Goal: Task Accomplishment & Management: Manage account settings

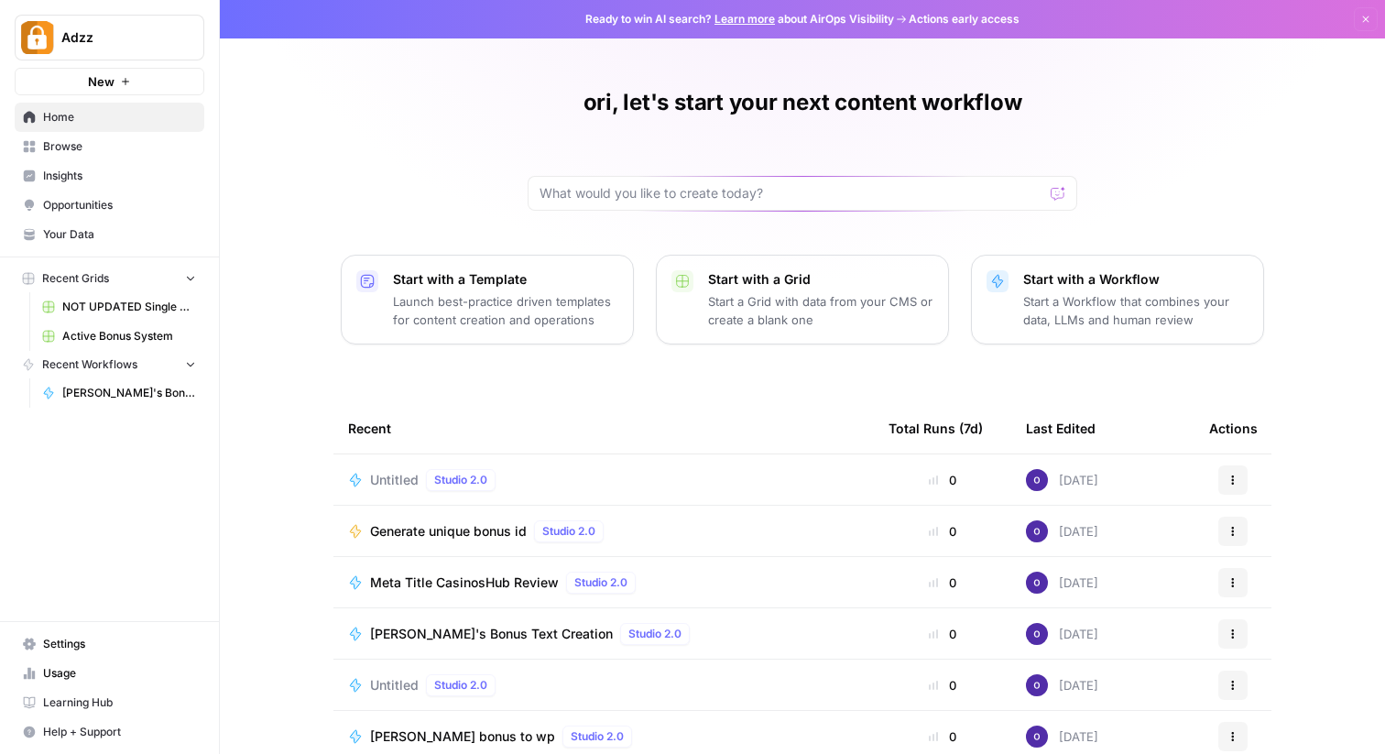
click at [80, 230] on span "Your Data" at bounding box center [119, 234] width 153 height 16
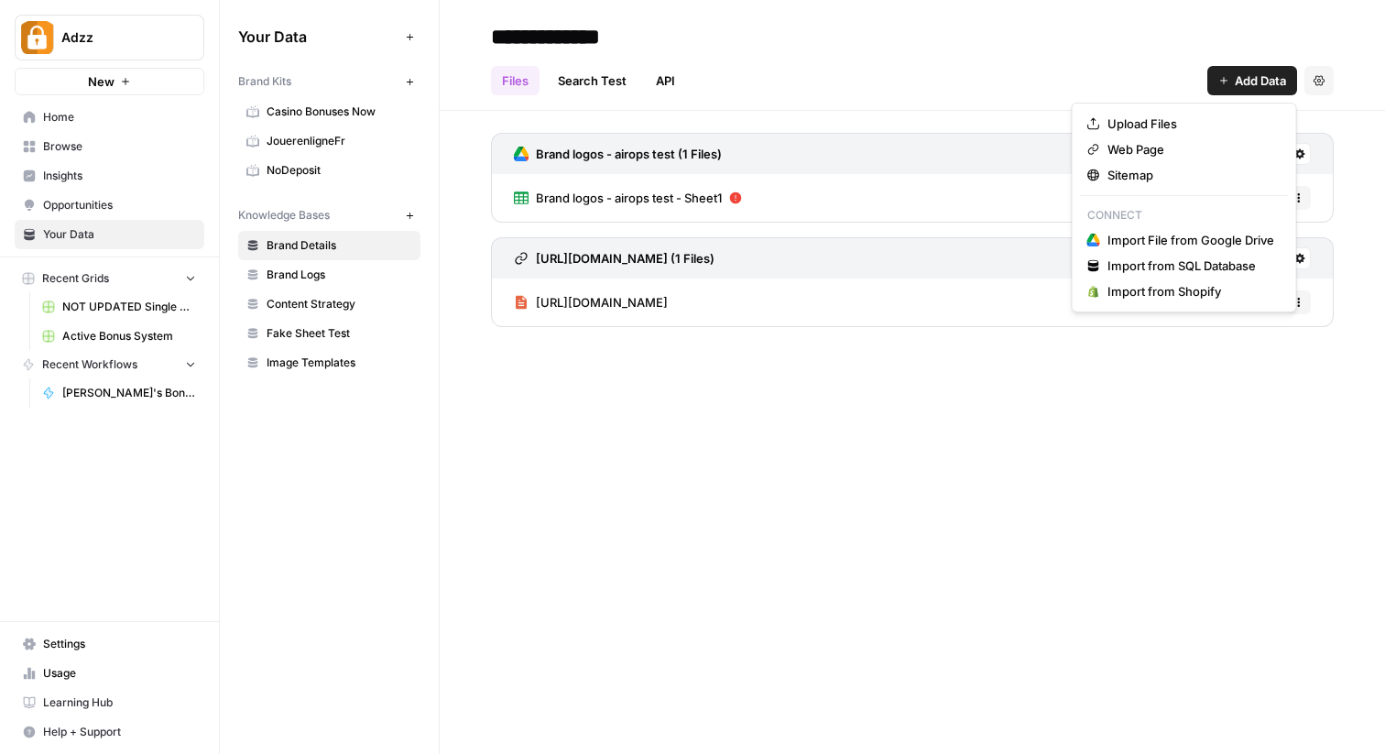
click at [1240, 80] on span "Add Data" at bounding box center [1260, 80] width 51 height 18
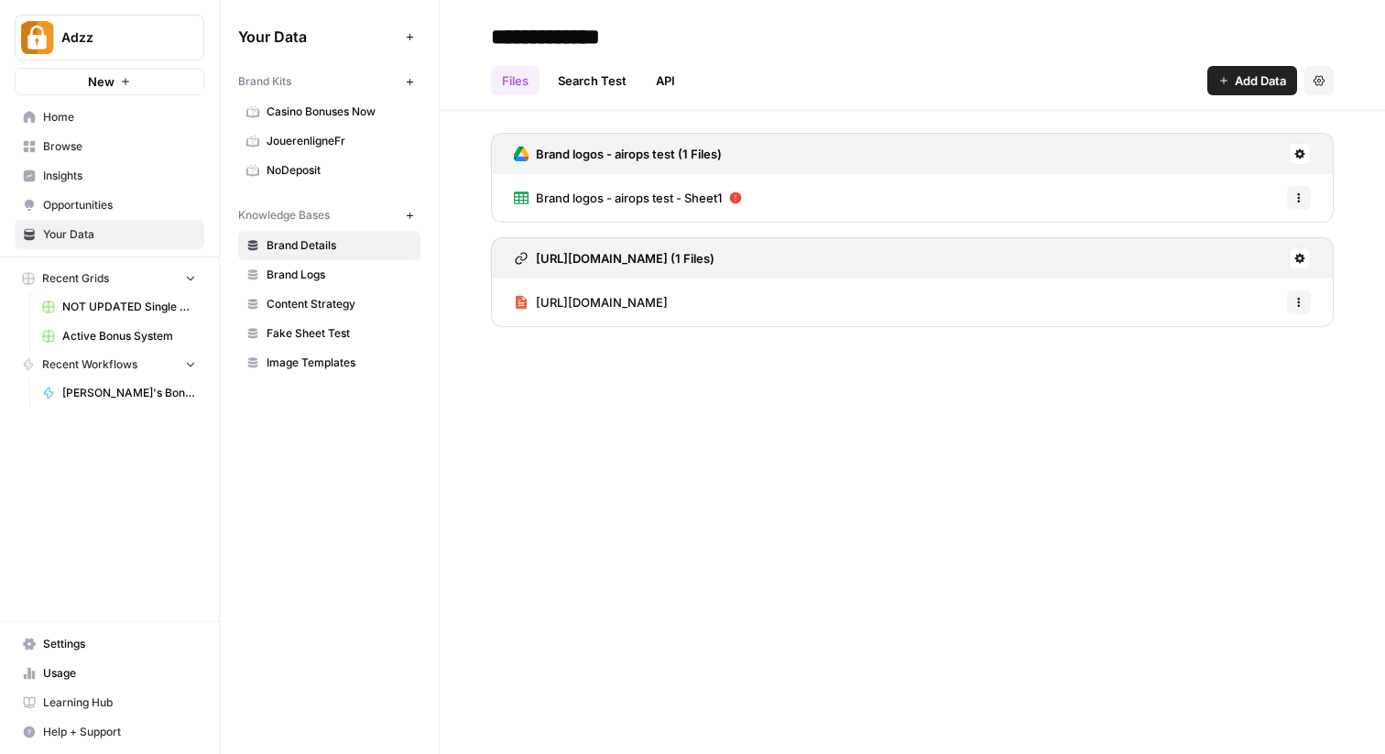
click at [930, 53] on div "Files Search Test API Add Data Settings" at bounding box center [912, 73] width 843 height 44
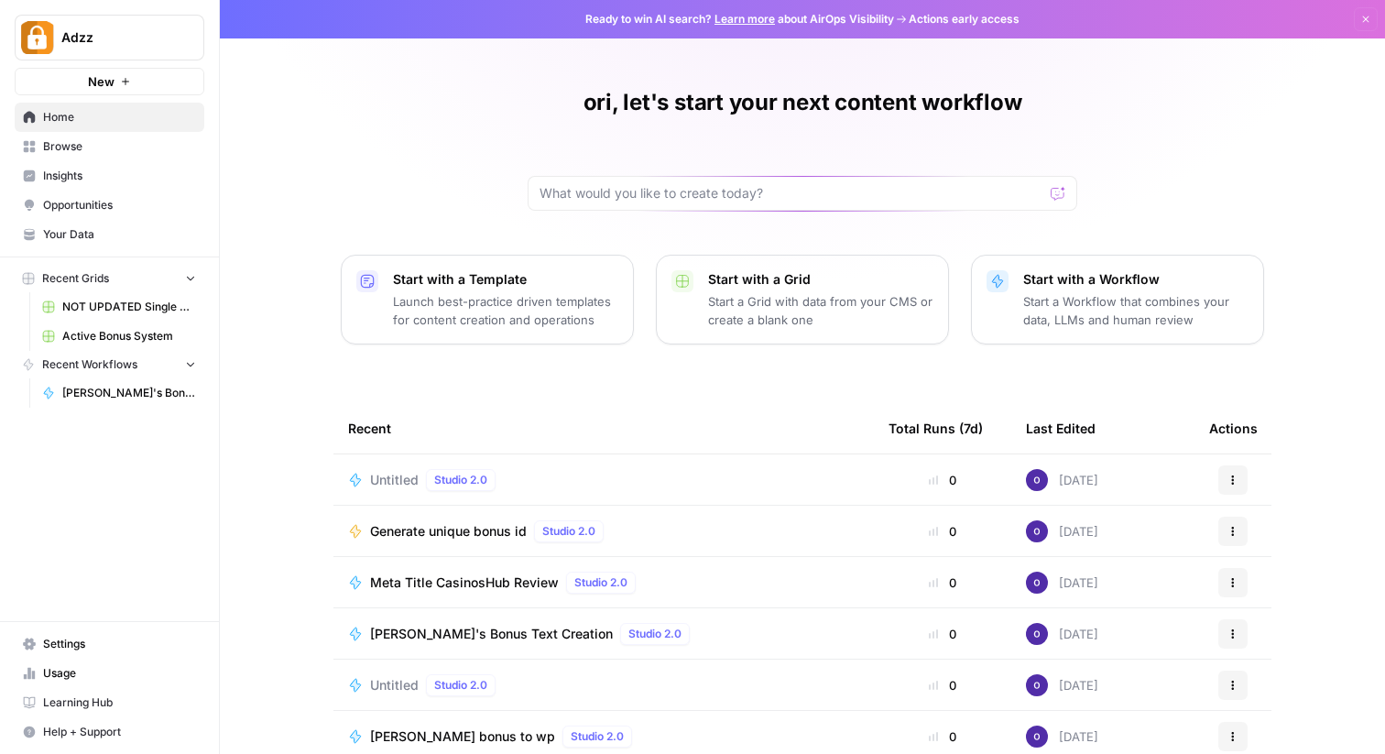
click at [99, 228] on span "Your Data" at bounding box center [119, 234] width 153 height 16
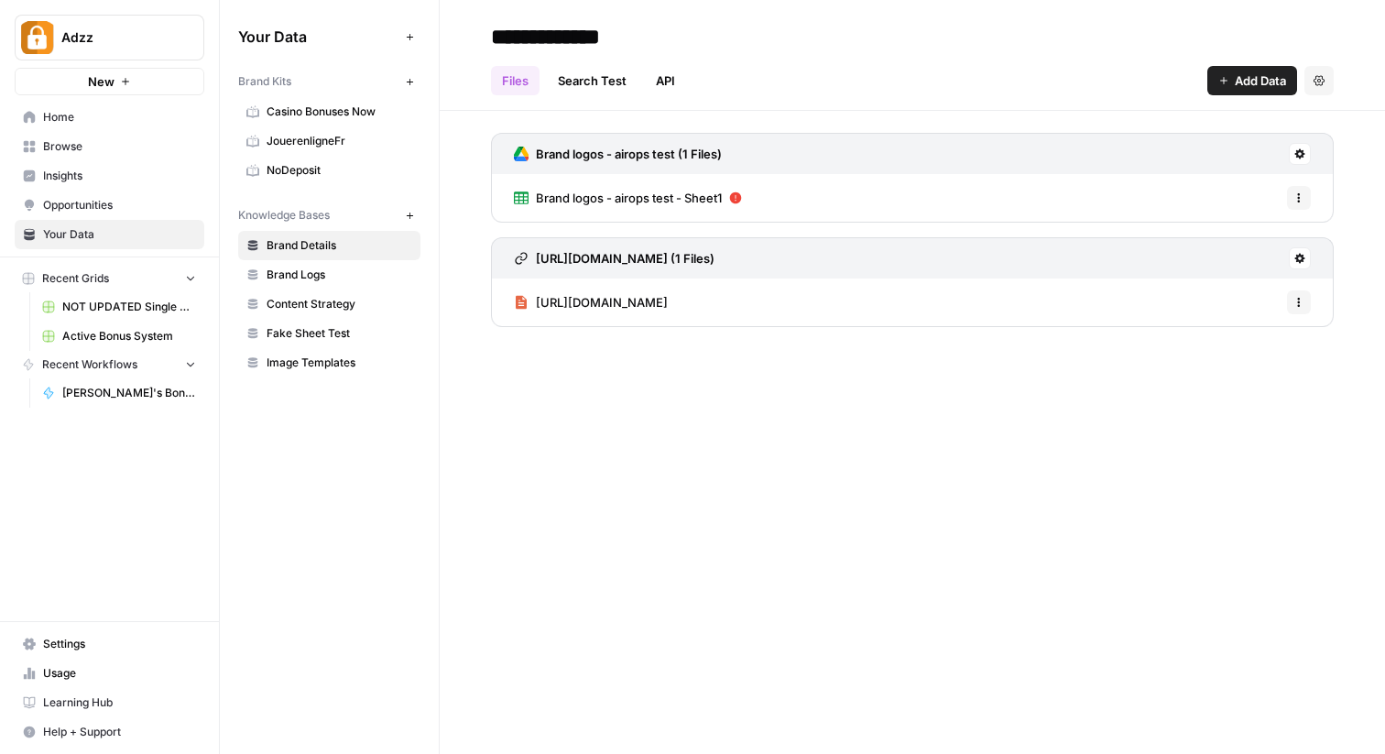
click at [1249, 84] on span "Add Data" at bounding box center [1260, 80] width 51 height 18
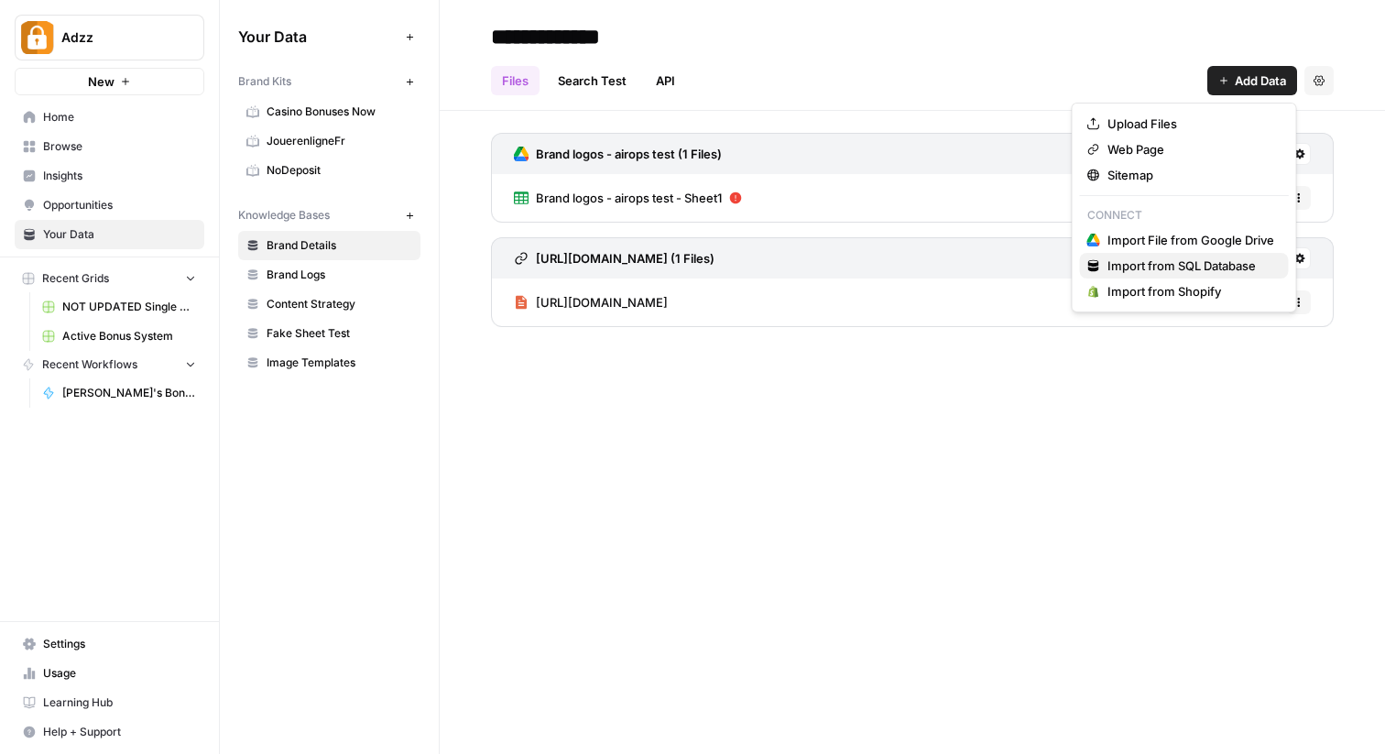
click at [1155, 267] on span "Import from SQL Database" at bounding box center [1191, 265] width 167 height 18
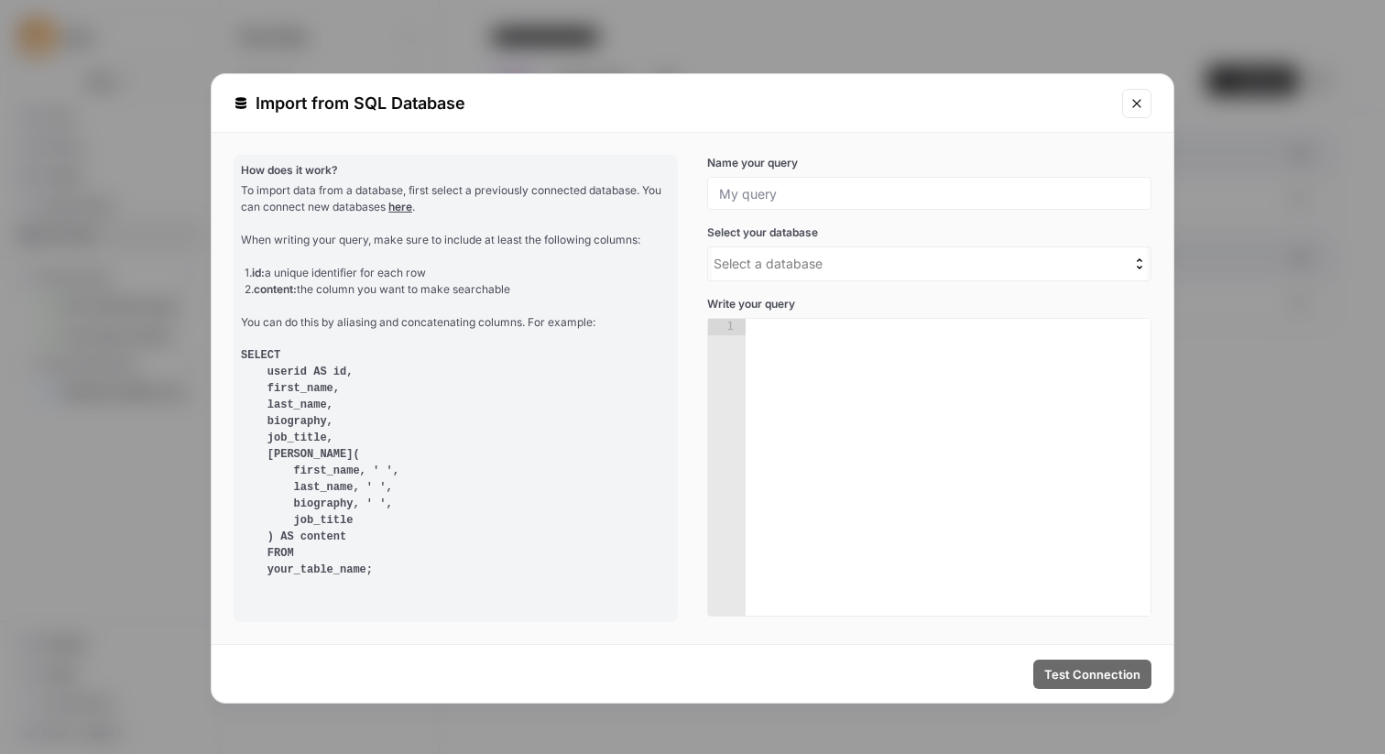
click at [791, 182] on div at bounding box center [929, 193] width 444 height 33
click at [785, 195] on input "Name your query" at bounding box center [929, 193] width 420 height 16
click at [743, 267] on span "Select a database" at bounding box center [768, 264] width 109 height 16
click at [620, 264] on input "Use Up and Down to choose options, press Enter to select the currently focused …" at bounding box center [620, 264] width 0 height 0
click at [823, 301] on div "No options" at bounding box center [929, 309] width 435 height 37
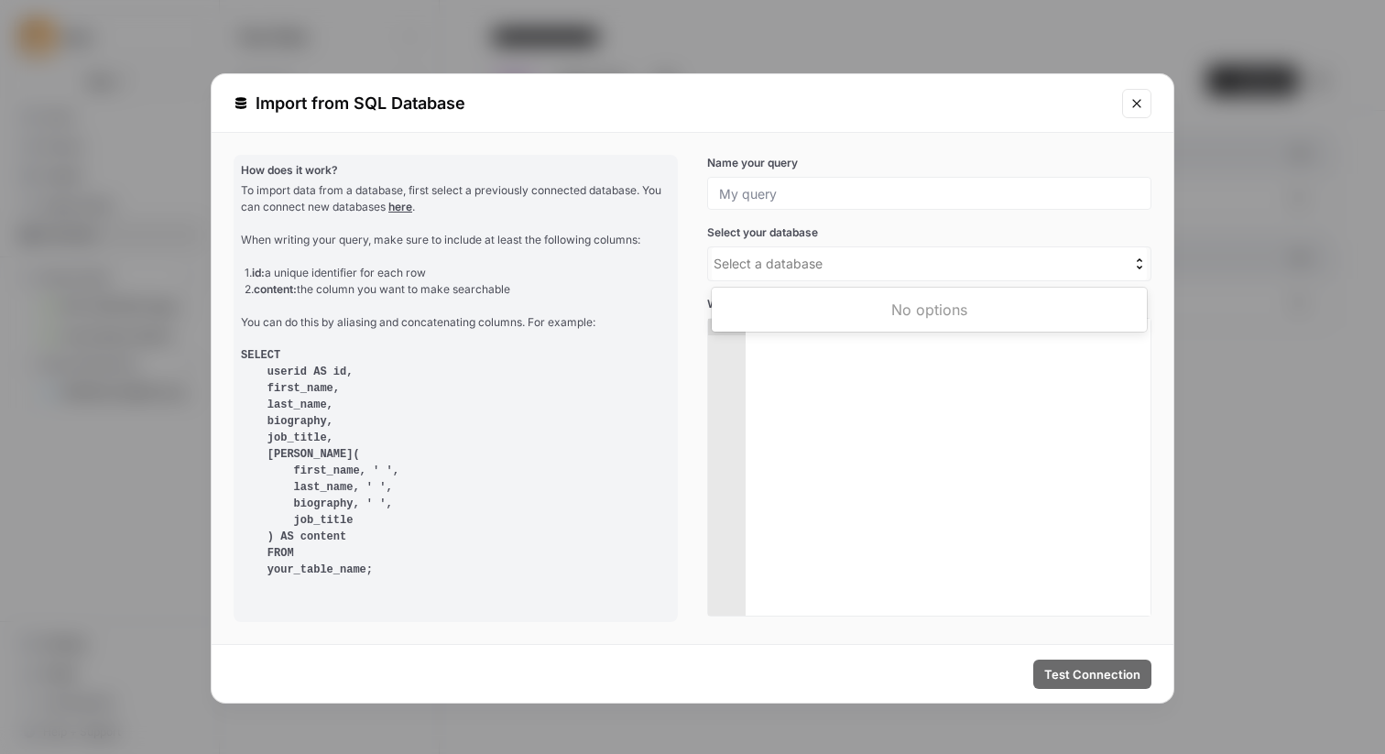
click at [823, 301] on div "No options" at bounding box center [929, 309] width 435 height 37
click at [817, 403] on div at bounding box center [948, 484] width 405 height 330
click at [823, 180] on div at bounding box center [929, 193] width 444 height 33
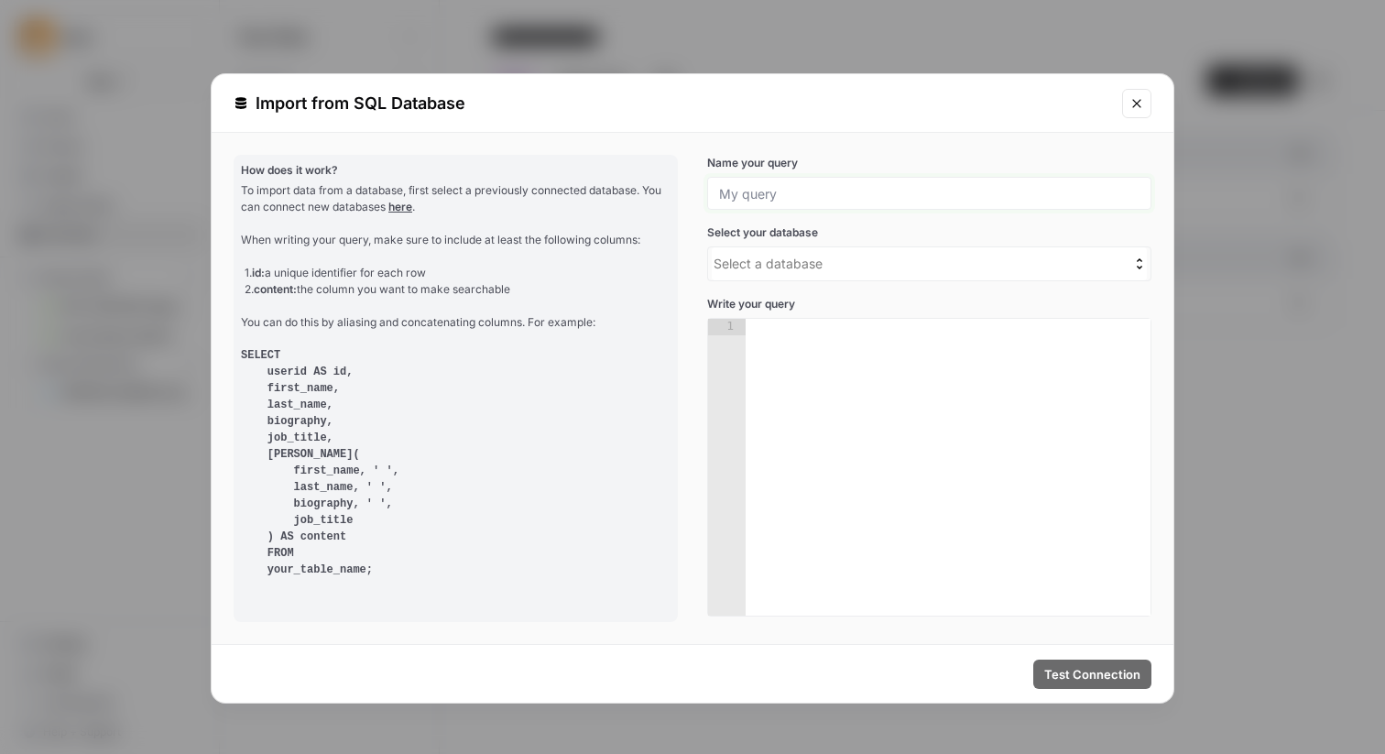
click at [808, 194] on input "Name your query" at bounding box center [929, 193] width 420 height 16
click at [764, 263] on span "Select a database" at bounding box center [768, 264] width 109 height 16
click at [620, 264] on input "Use Up and Down to choose options, press Enter to select the currently focused …" at bounding box center [620, 264] width 0 height 0
click at [764, 263] on span "Select a database" at bounding box center [768, 264] width 109 height 16
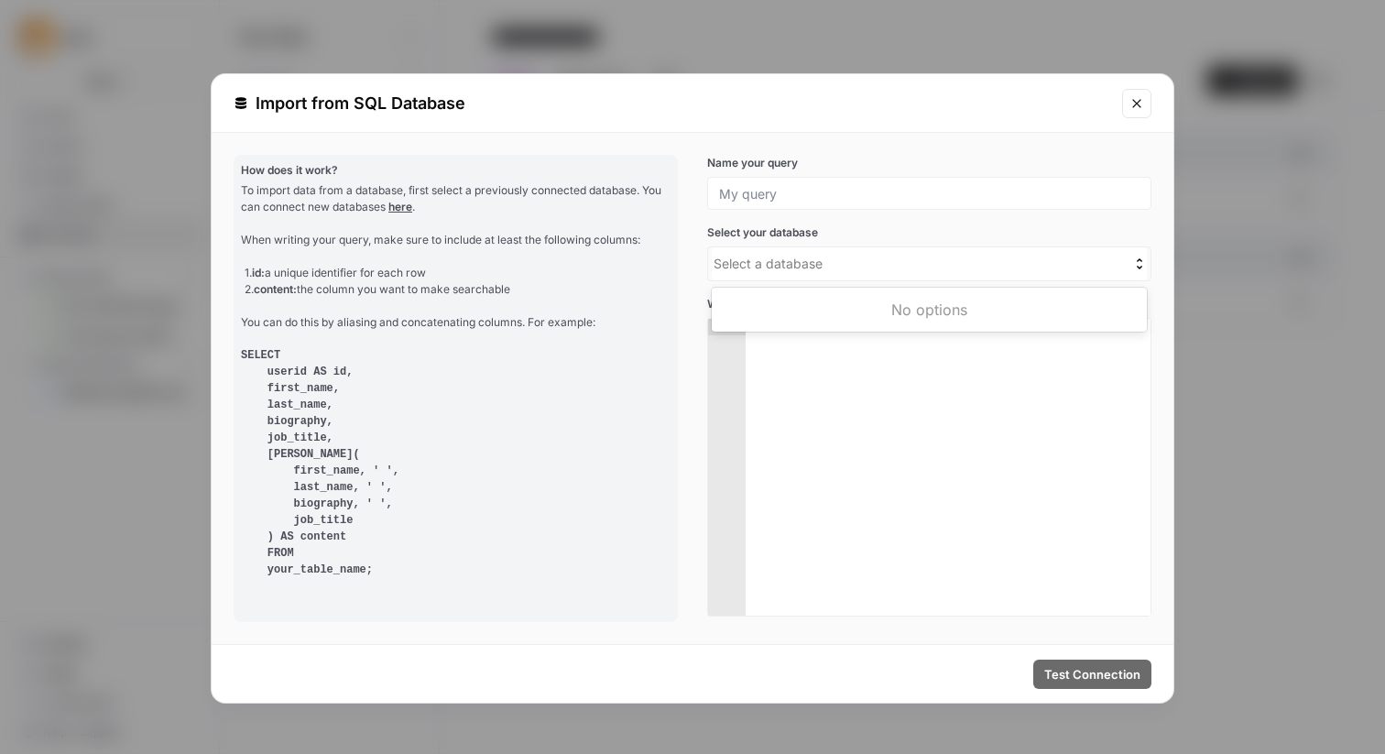
click at [620, 264] on input "Use Up and Down to choose options, press Enter to select the currently focused …" at bounding box center [620, 264] width 0 height 0
click at [1138, 104] on icon "Close modal" at bounding box center [1137, 103] width 15 height 15
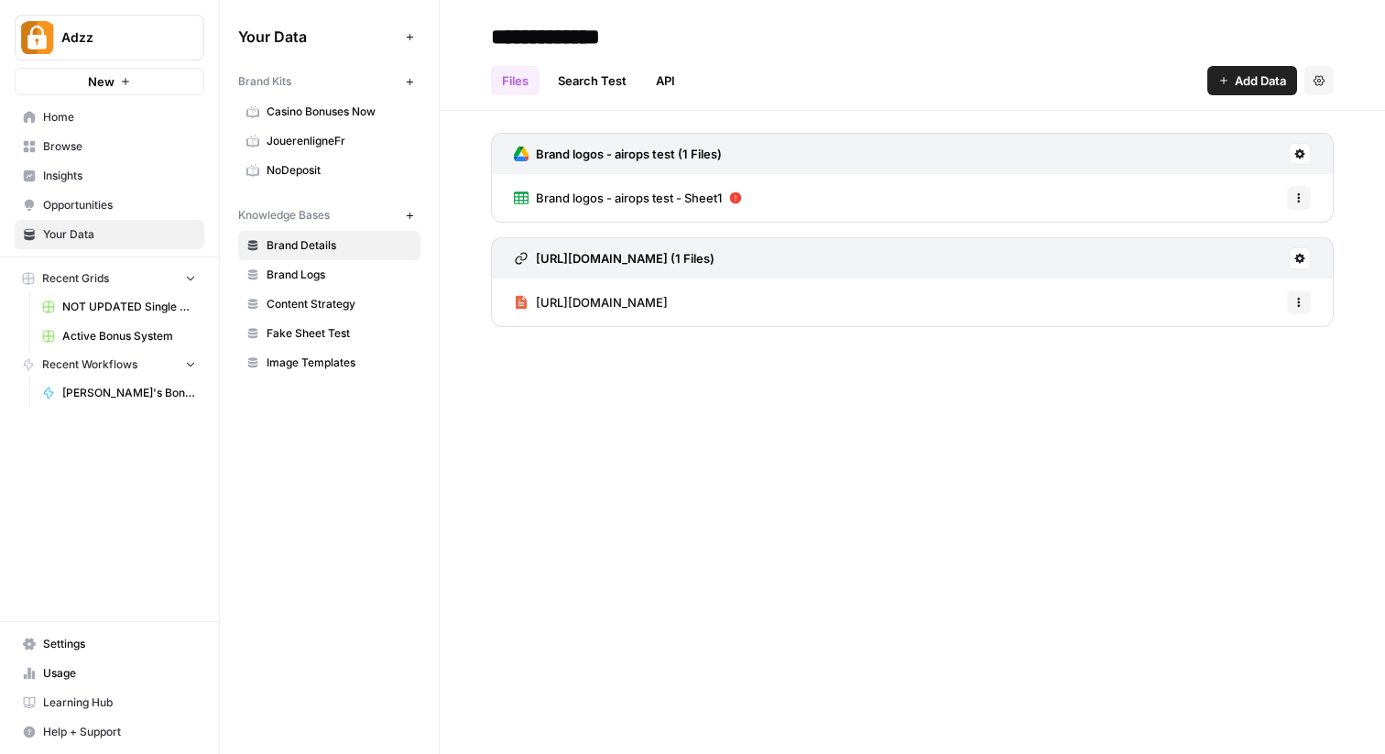
click at [1079, 65] on div "Files Search Test API Add Data Settings" at bounding box center [912, 73] width 843 height 44
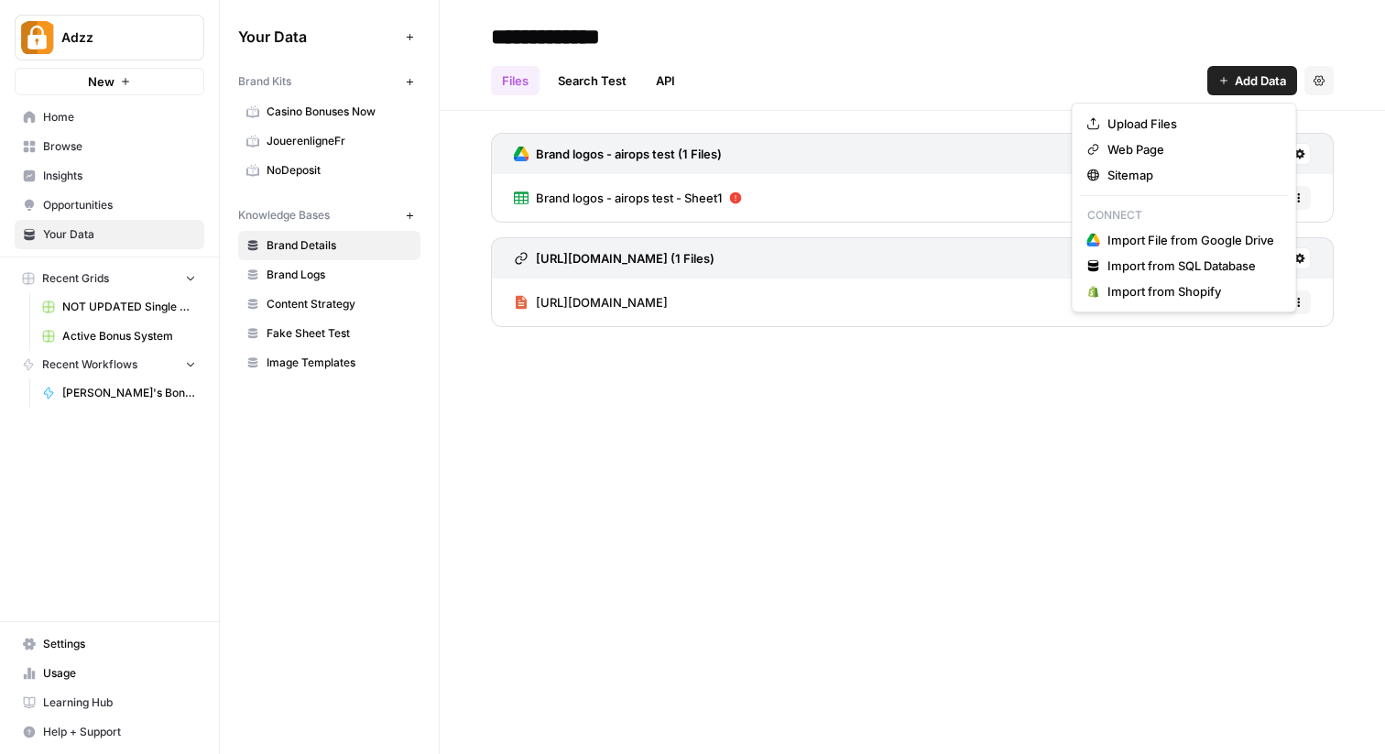
click at [1220, 92] on button "Add Data" at bounding box center [1252, 80] width 90 height 29
click at [623, 391] on div "**********" at bounding box center [912, 377] width 945 height 754
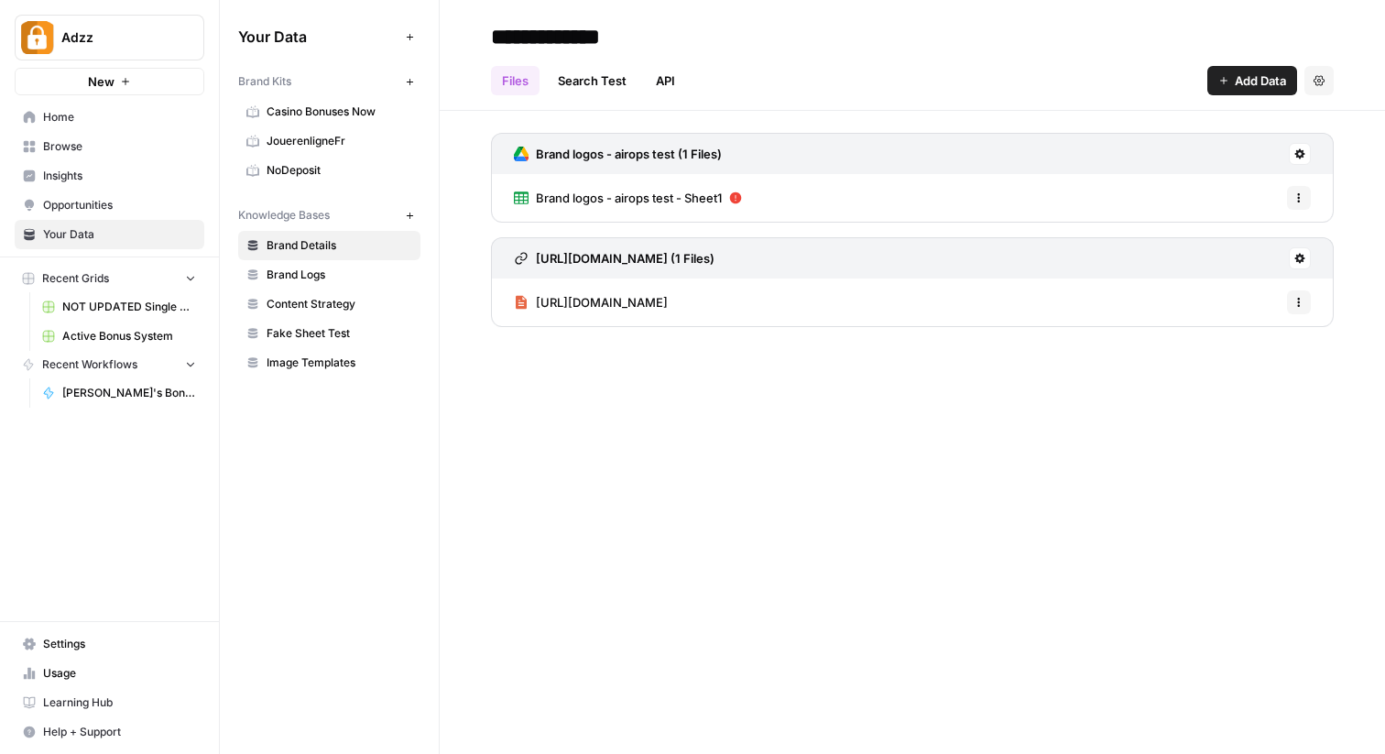
click at [83, 647] on span "Settings" at bounding box center [119, 644] width 153 height 16
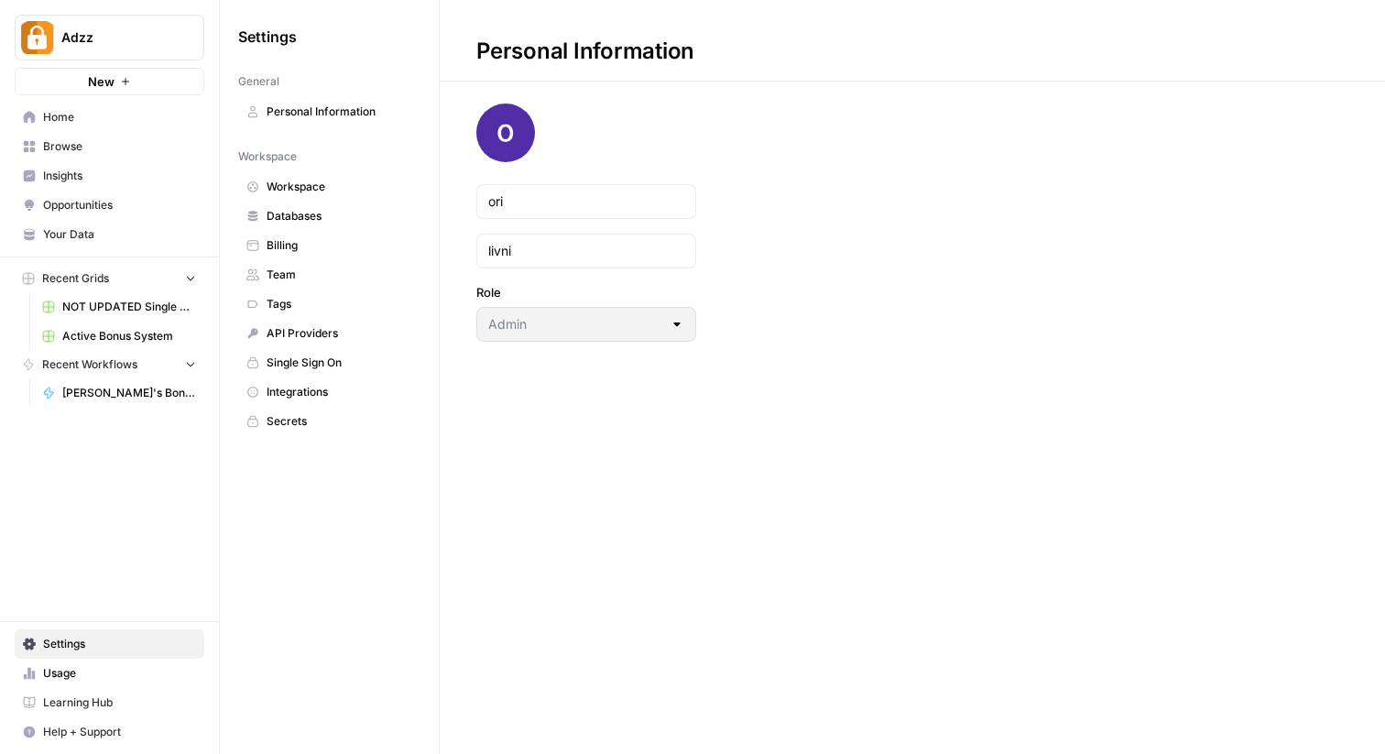
click at [67, 644] on span "Settings" at bounding box center [119, 644] width 153 height 16
click at [355, 216] on span "Databases" at bounding box center [340, 216] width 146 height 16
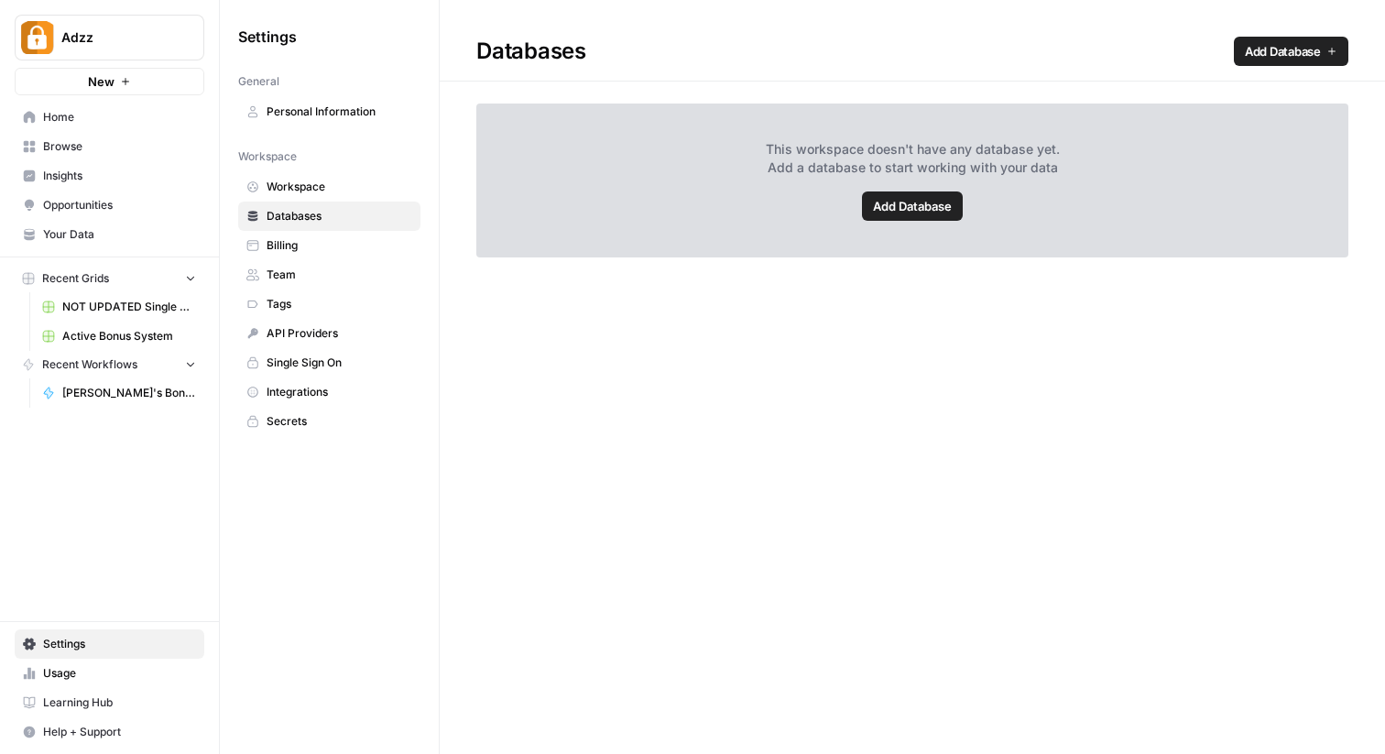
click at [634, 403] on div "Databases Add Database This workspace doesn't have any database yet. Add a data…" at bounding box center [912, 377] width 945 height 754
click at [922, 208] on span "Add Database" at bounding box center [912, 206] width 79 height 18
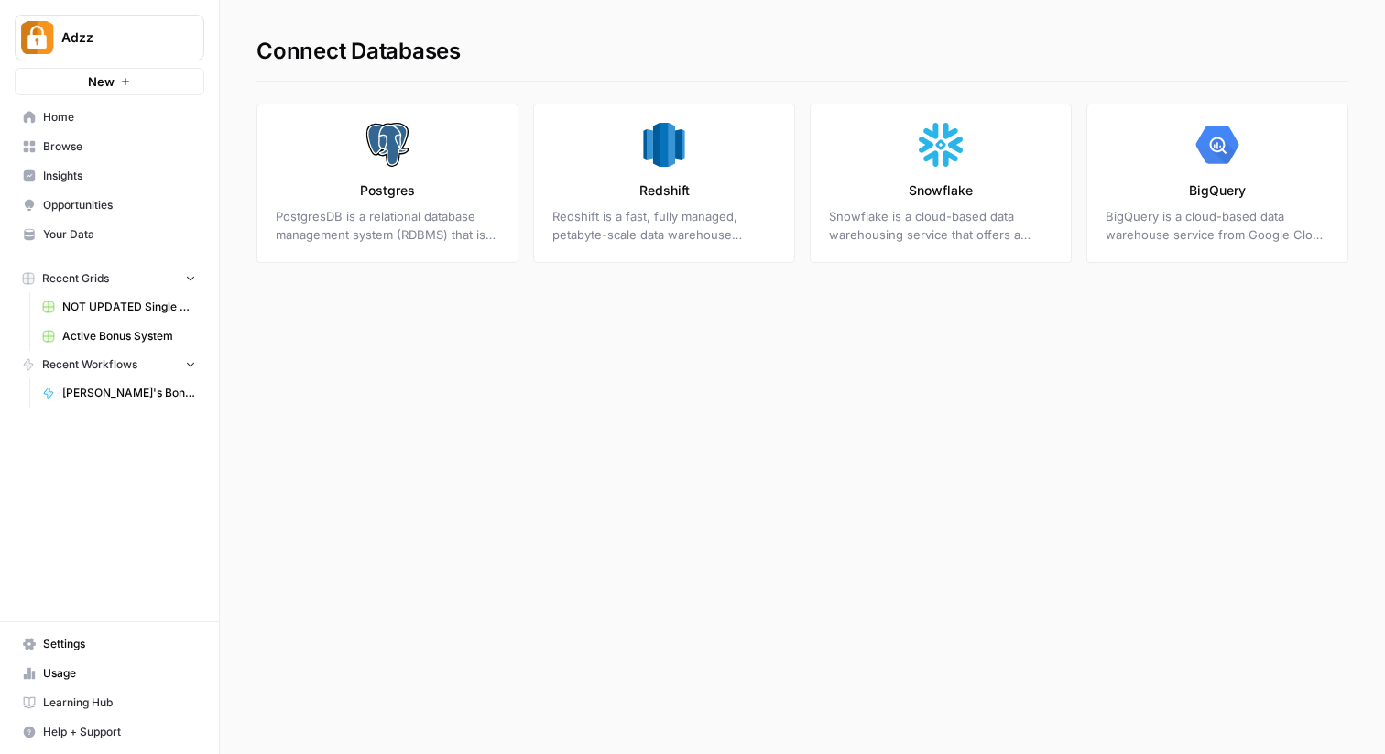
click at [489, 261] on link "Postgres PostgresDB is a relational database management system (RDBMS) that is …" at bounding box center [387, 183] width 262 height 159
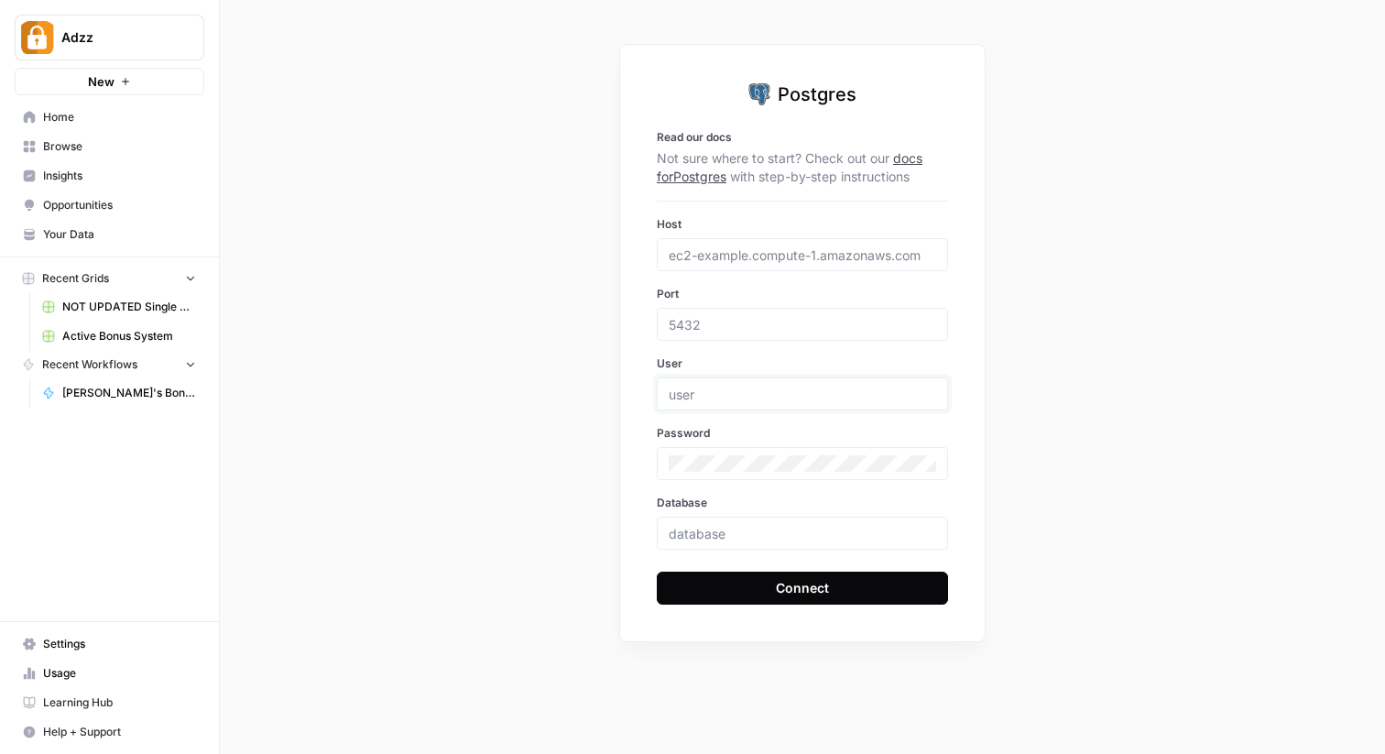
type input "ori@adzz.com"
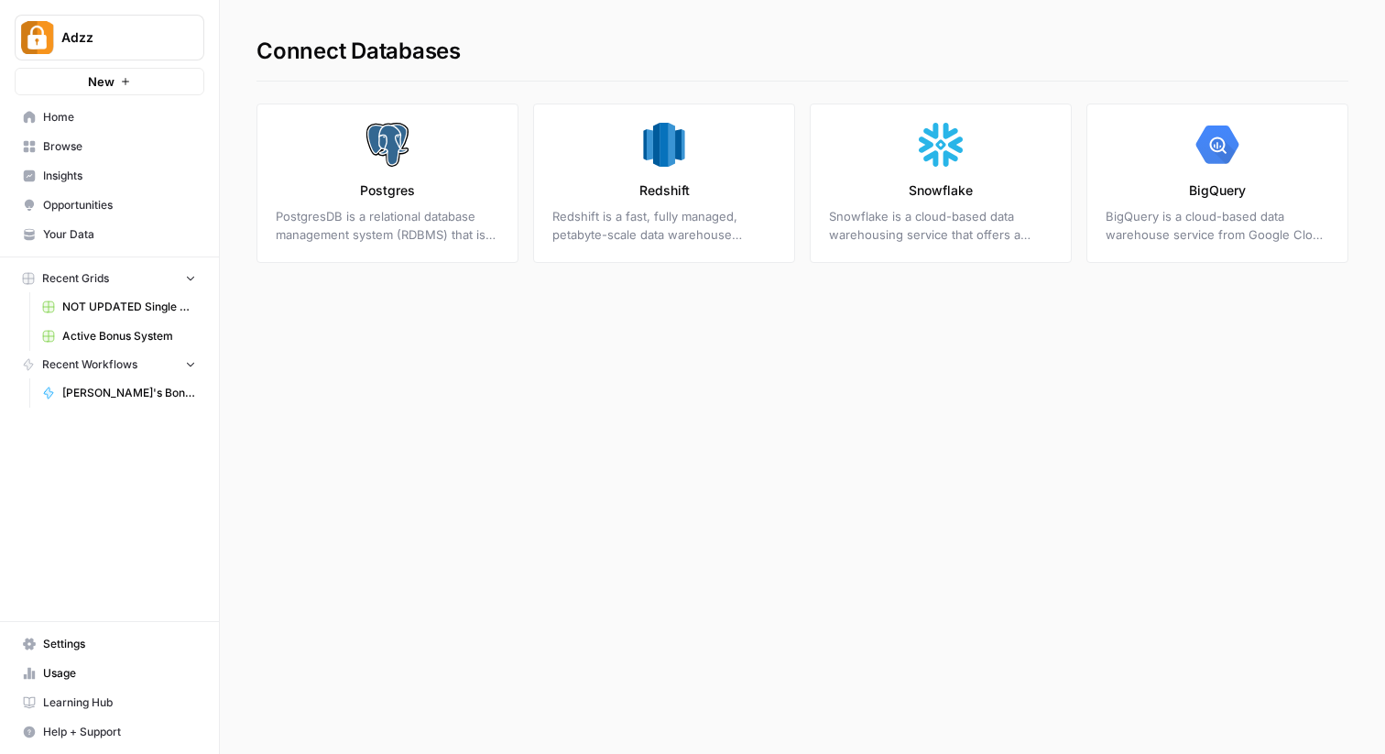
click at [473, 444] on div "Connect Databases Postgres PostgresDB is a relational database management syste…" at bounding box center [802, 377] width 1165 height 754
click at [1225, 161] on icon at bounding box center [1223, 150] width 26 height 27
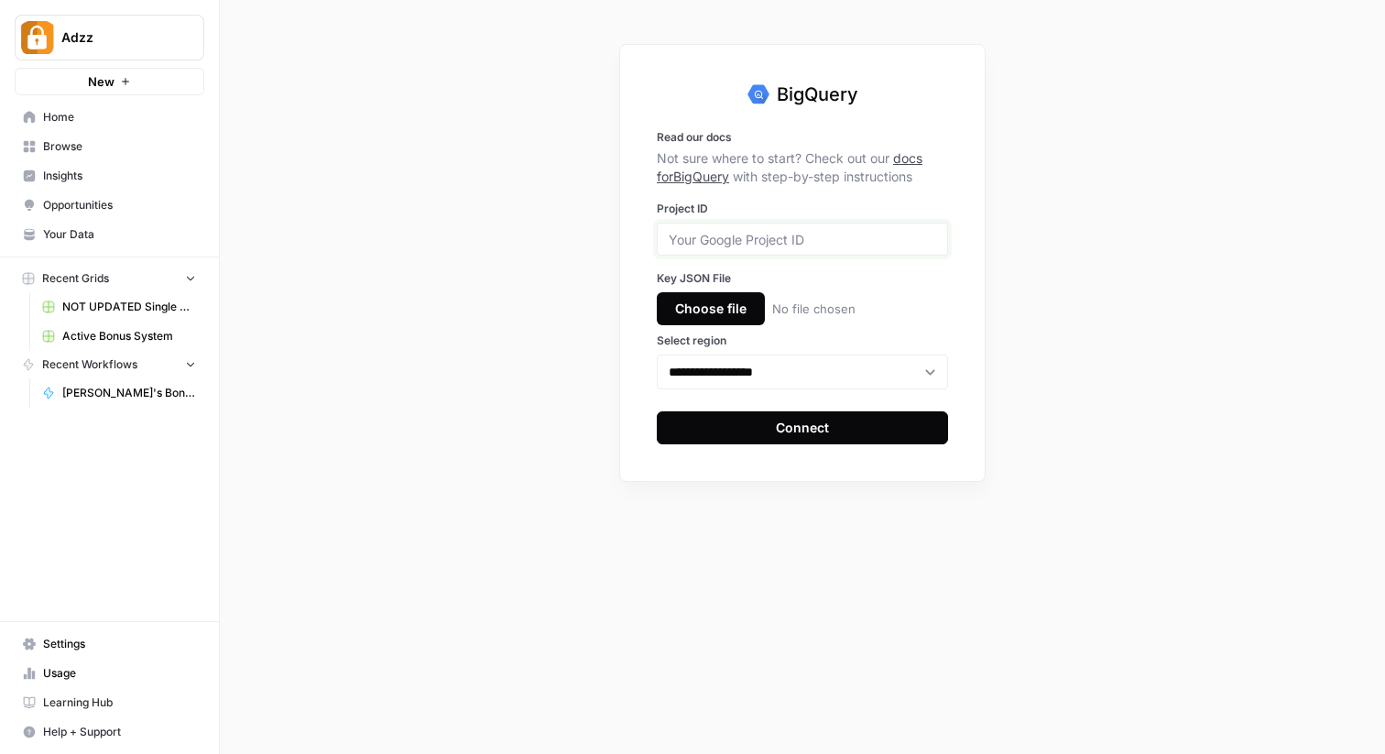
click at [780, 240] on input "Project ID" at bounding box center [802, 239] width 267 height 16
click at [749, 364] on select "**********" at bounding box center [802, 372] width 291 height 35
click at [453, 213] on div "**********" at bounding box center [802, 377] width 1165 height 754
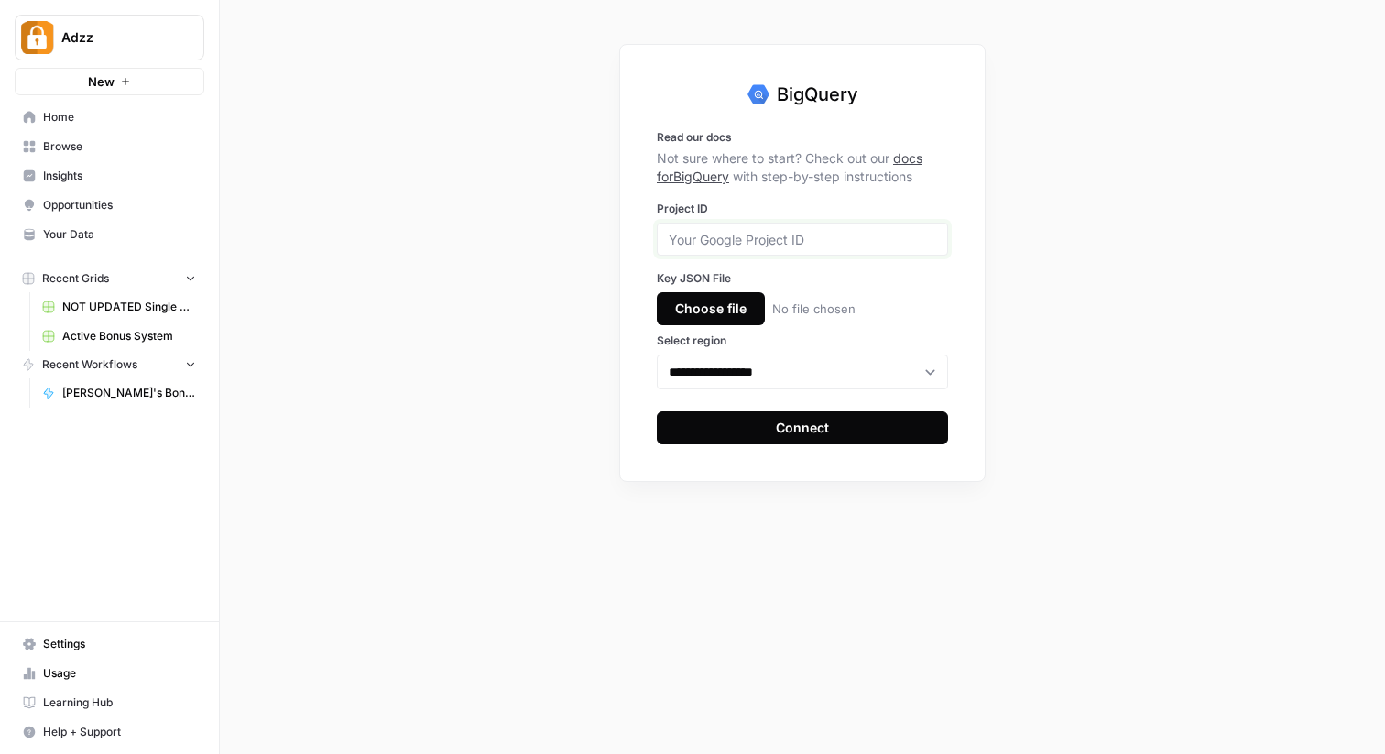
click at [830, 246] on input "Project ID" at bounding box center [802, 239] width 267 height 16
click at [549, 169] on div "**********" at bounding box center [802, 377] width 1165 height 754
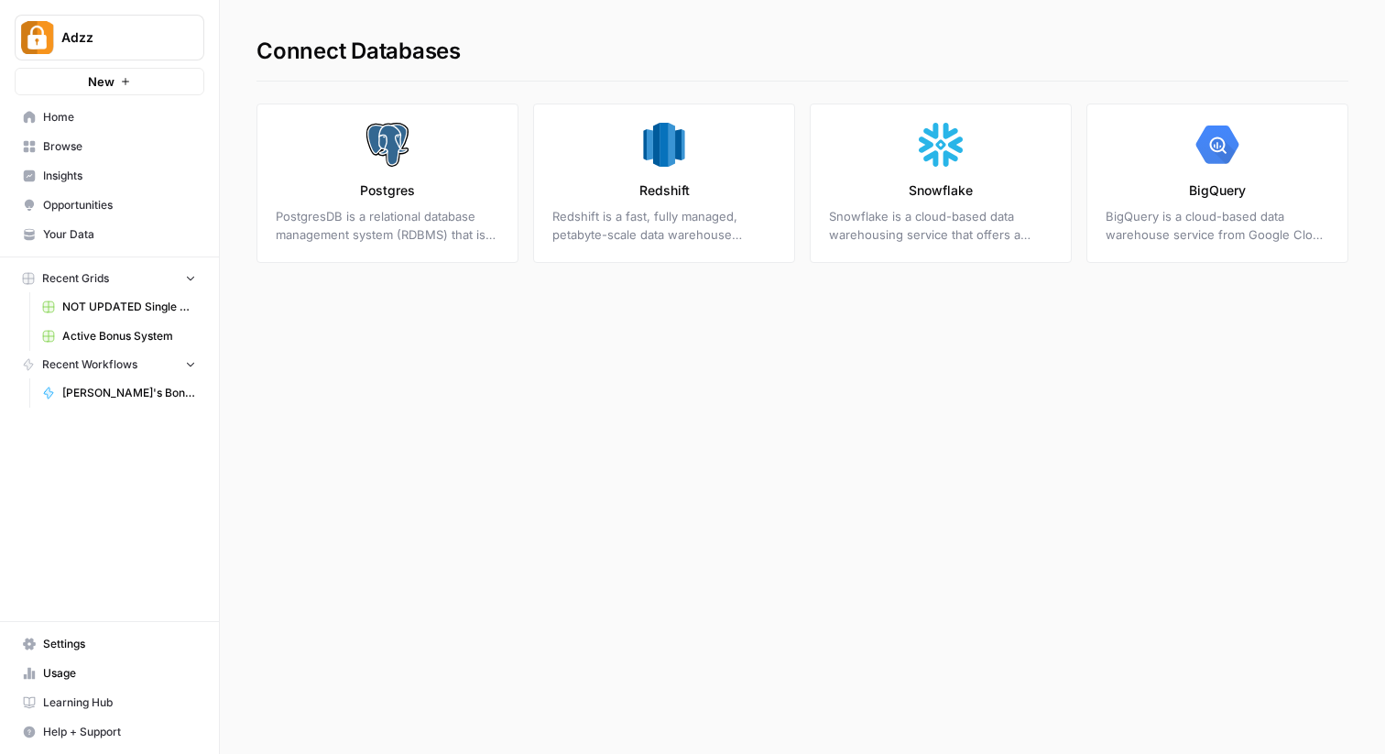
click at [506, 359] on div "Connect Databases Postgres PostgresDB is a relational database management syste…" at bounding box center [802, 377] width 1165 height 754
click at [125, 108] on link "Home" at bounding box center [110, 117] width 190 height 29
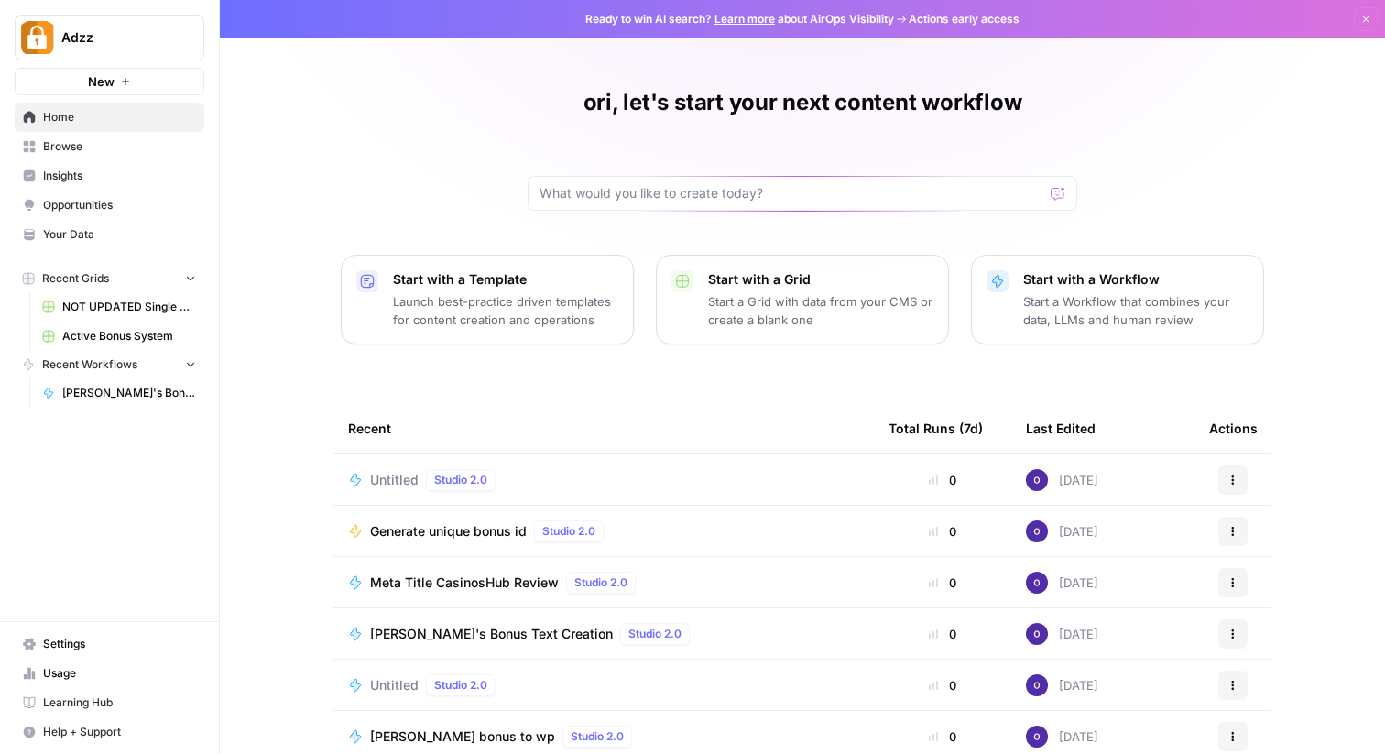
click at [445, 523] on span "Generate unique bonus id" at bounding box center [448, 531] width 157 height 18
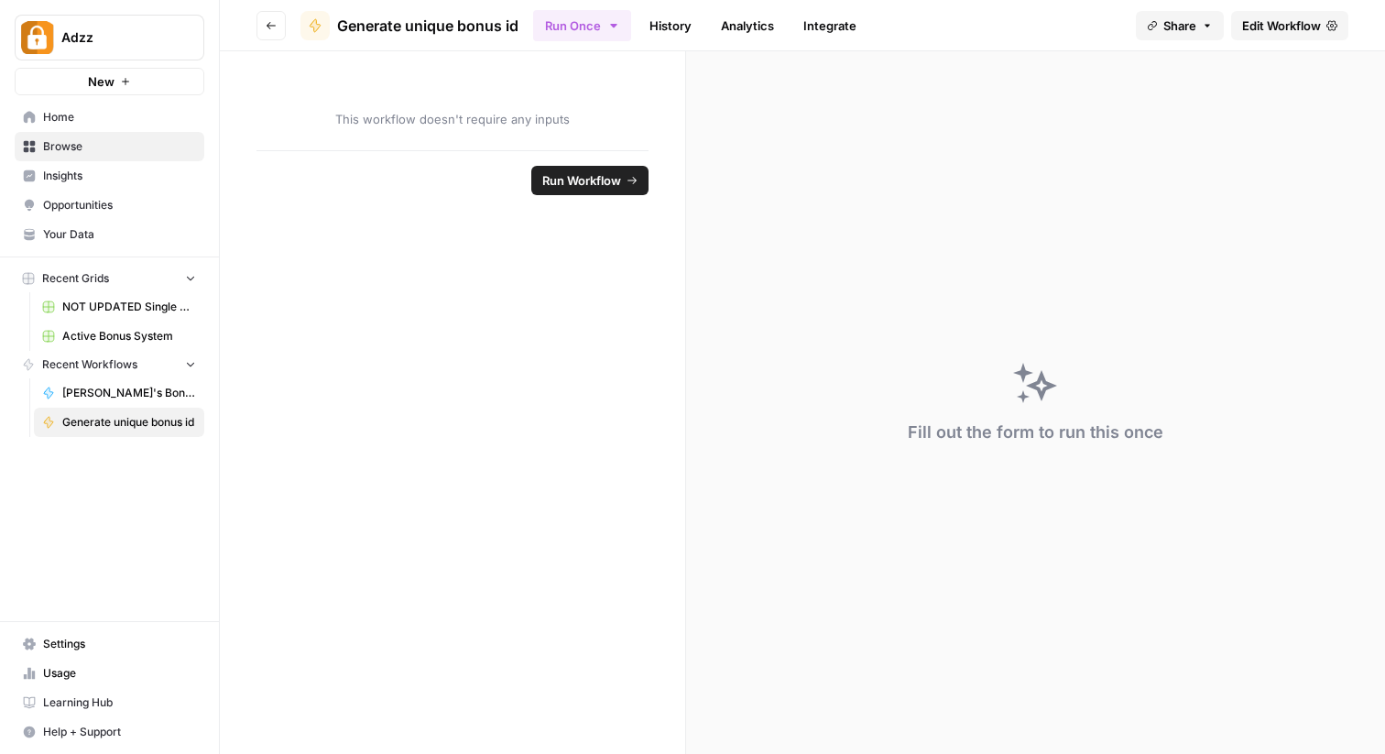
click at [268, 30] on button "Go back" at bounding box center [270, 25] width 29 height 29
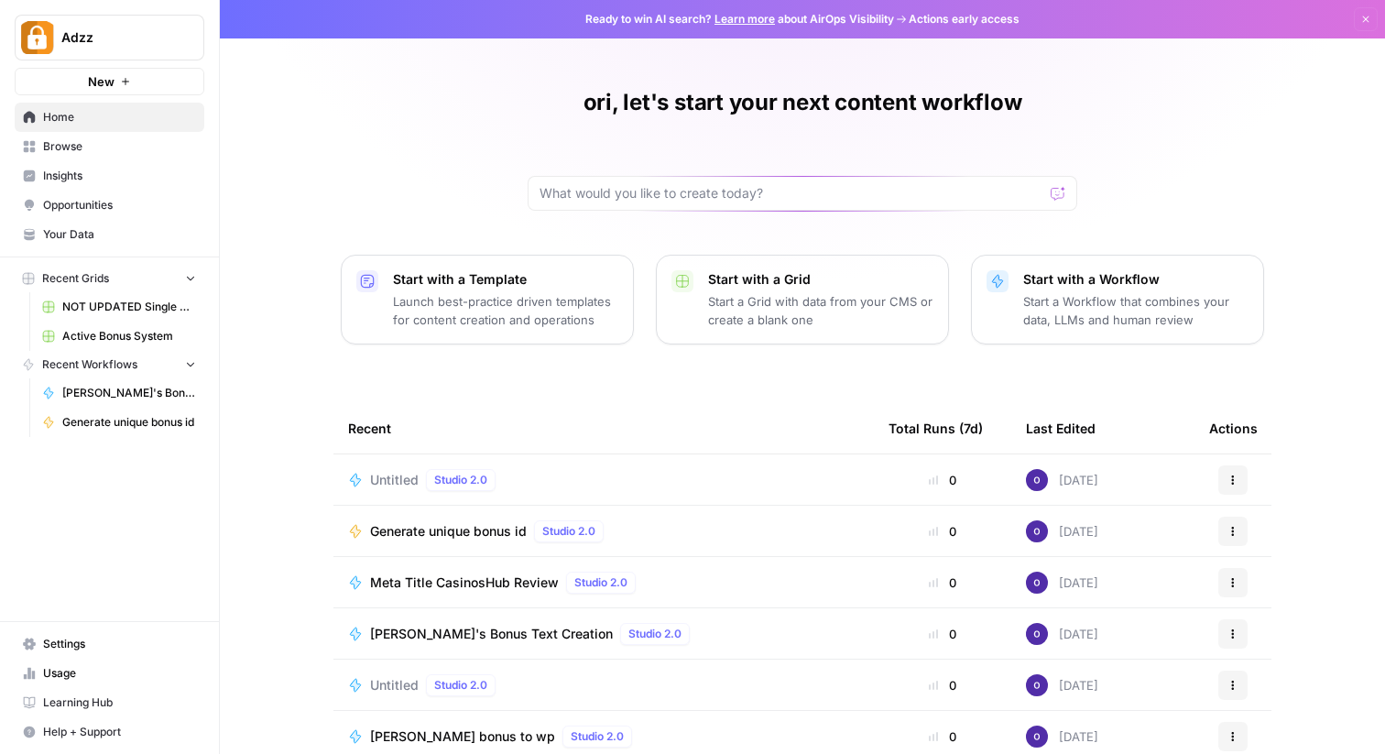
click at [118, 78] on button "New" at bounding box center [110, 81] width 190 height 27
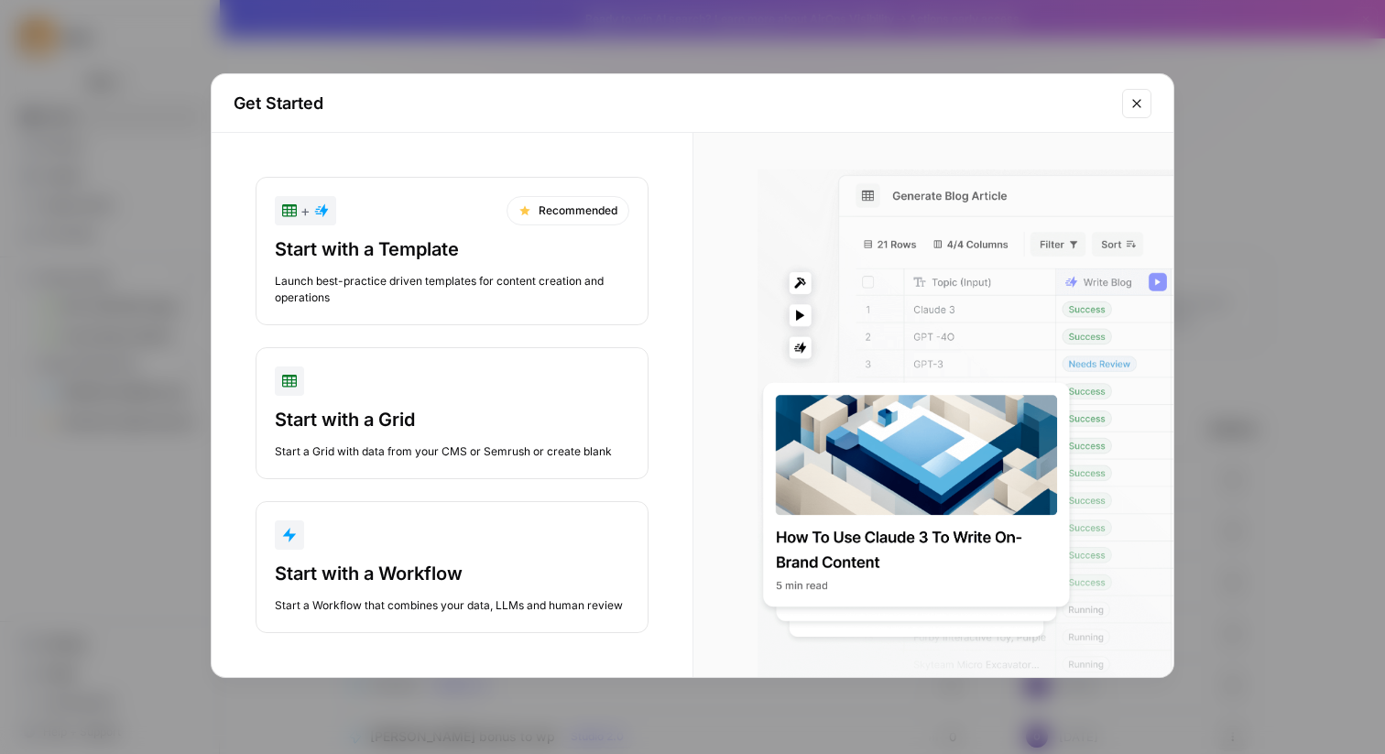
click at [1135, 96] on icon "Close modal" at bounding box center [1137, 103] width 15 height 15
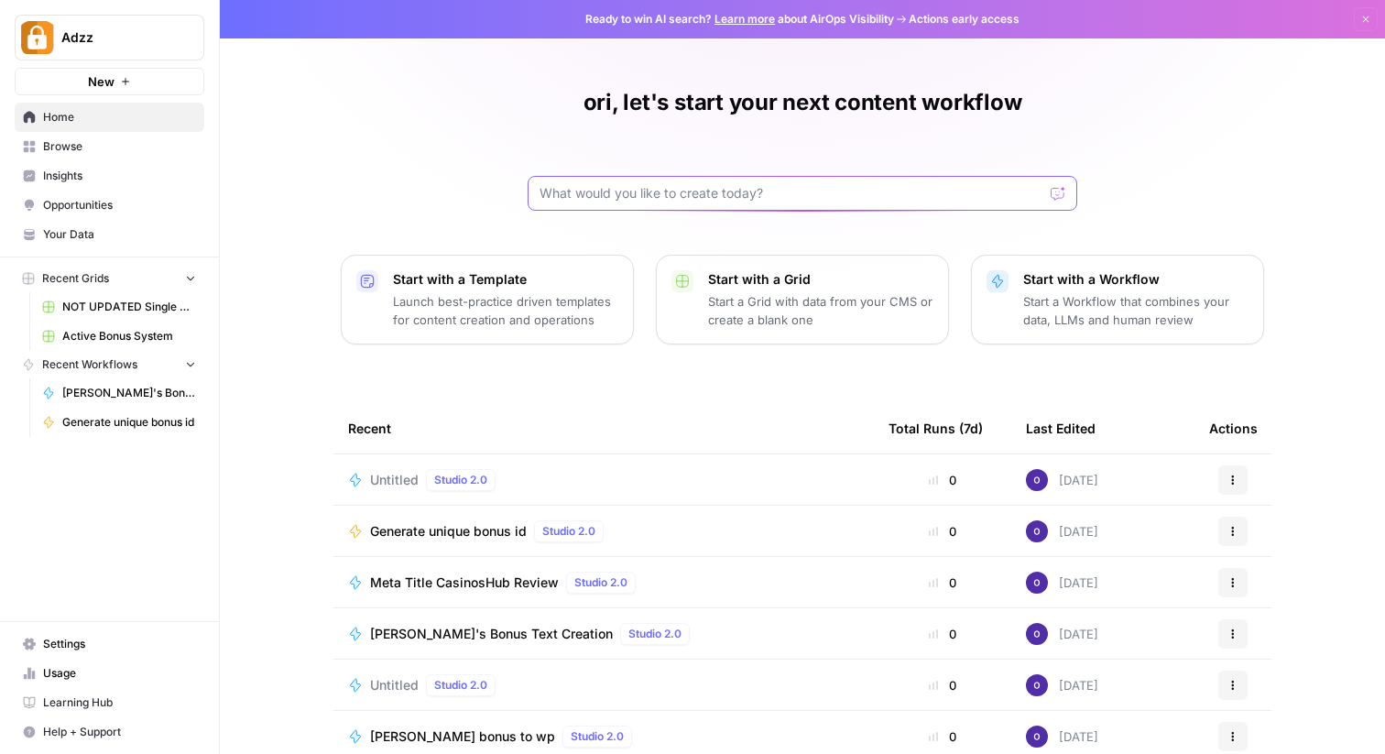
click at [779, 197] on input "text" at bounding box center [792, 193] width 504 height 18
click at [1059, 196] on div at bounding box center [1058, 193] width 15 height 18
click at [1054, 189] on div at bounding box center [1058, 193] width 15 height 18
click at [959, 189] on input "text" at bounding box center [792, 193] width 504 height 18
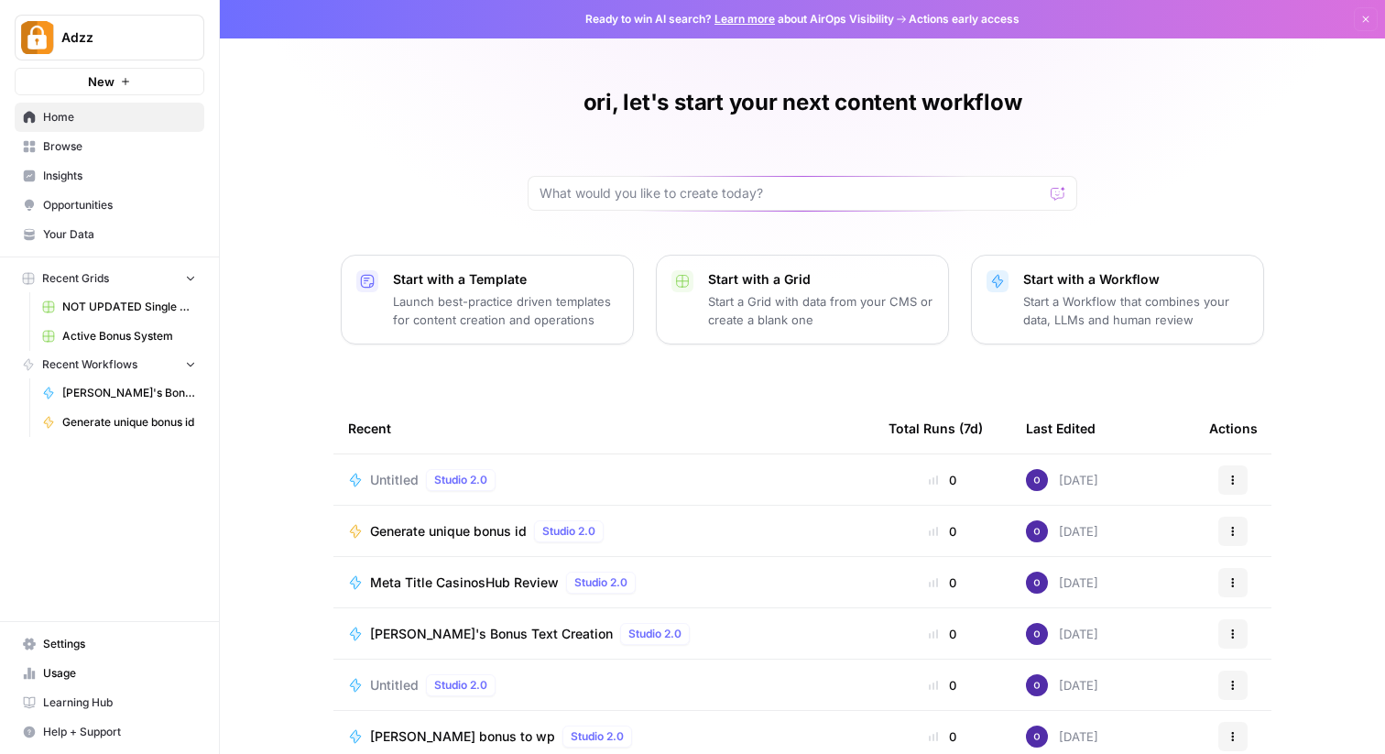
click at [284, 236] on div "ori, let's start your next content workflow Start with a Template Launch best-p…" at bounding box center [802, 421] width 1165 height 843
click at [84, 147] on span "Browse" at bounding box center [119, 146] width 153 height 16
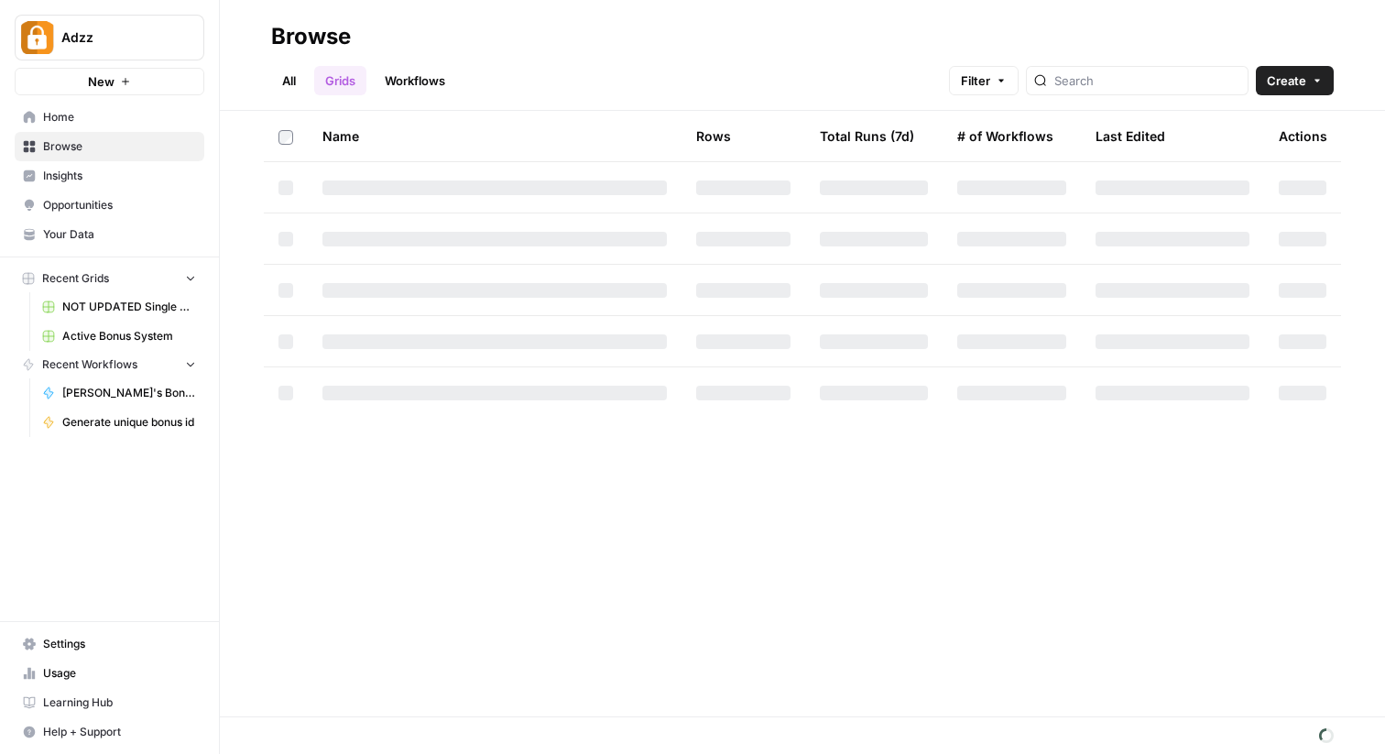
click at [71, 177] on span "Insights" at bounding box center [119, 176] width 153 height 16
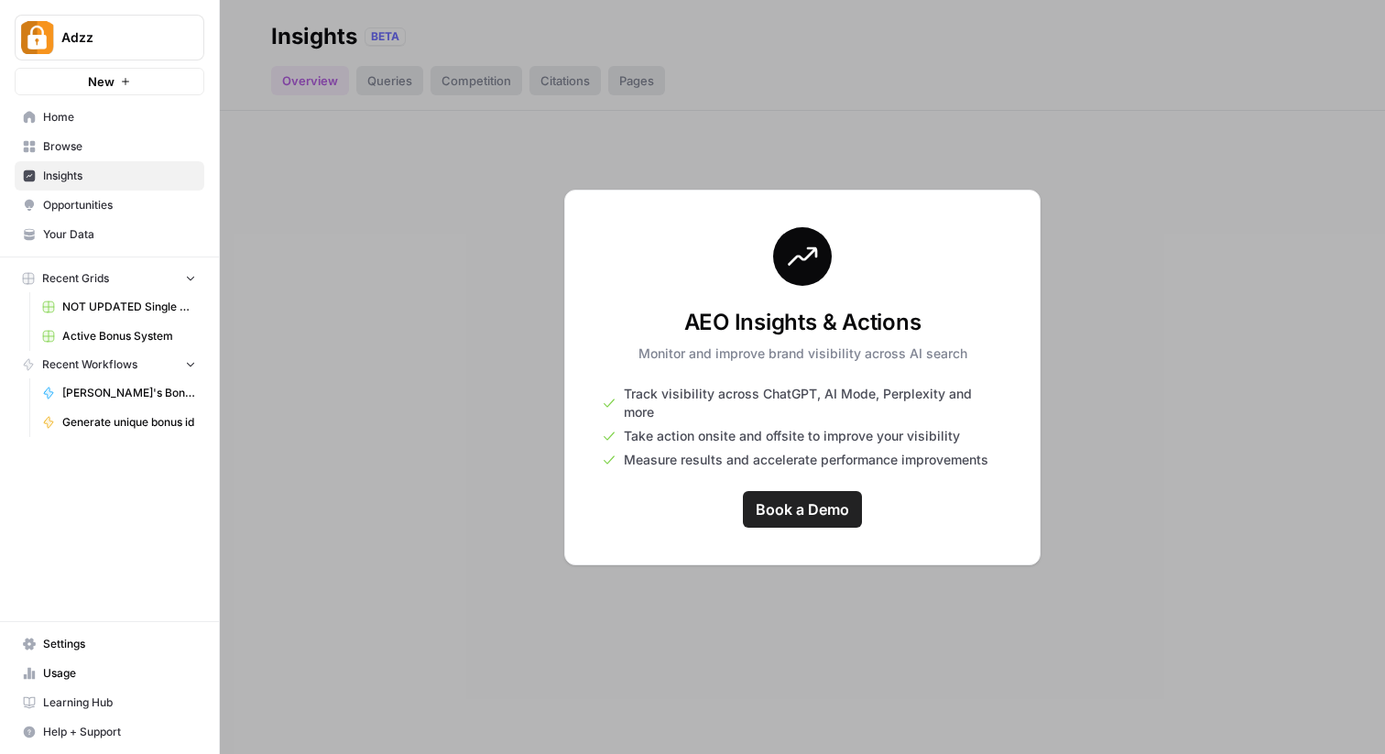
click at [689, 336] on h3 "AEO Insights & Actions" at bounding box center [802, 322] width 329 height 29
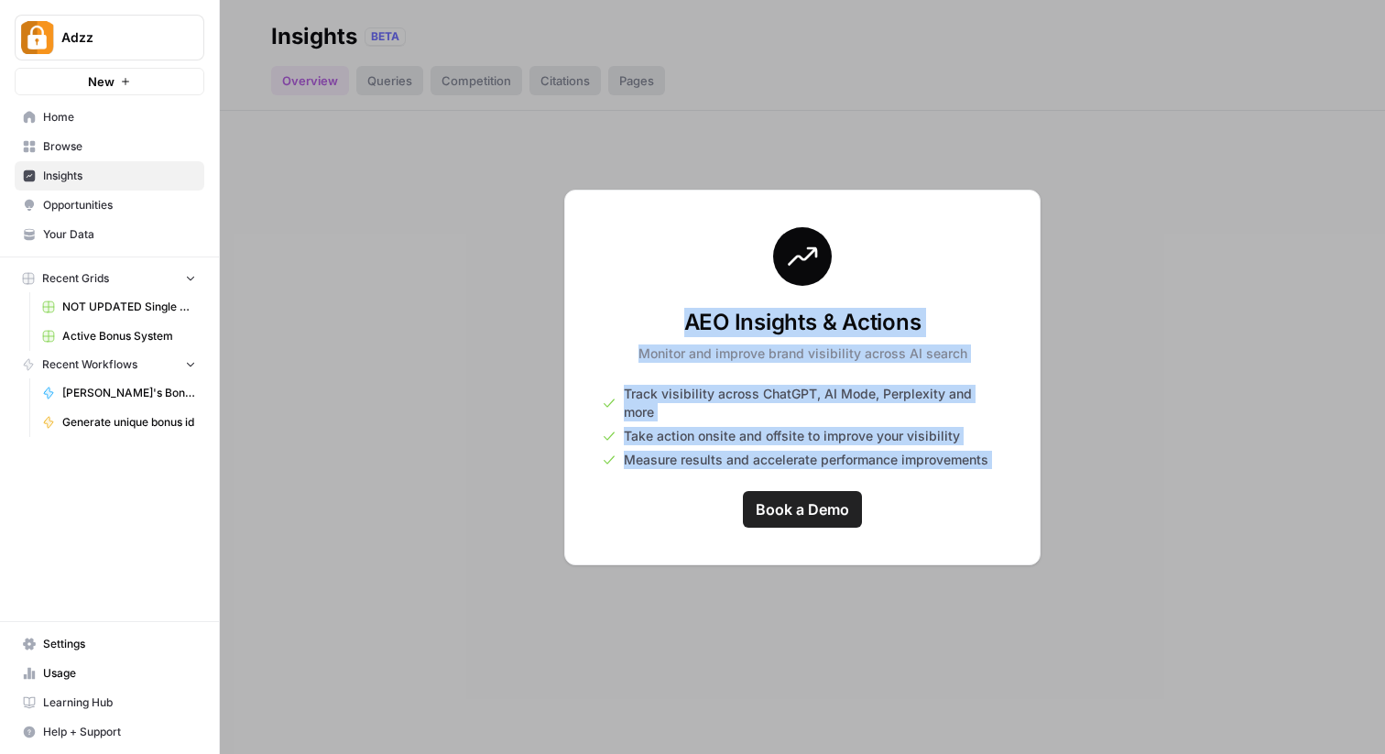
drag, startPoint x: 689, startPoint y: 336, endPoint x: 728, endPoint y: 477, distance: 146.5
click at [728, 477] on div "AEO Insights & Actions Monitor and improve brand visibility across AI search Tr…" at bounding box center [802, 378] width 476 height 376
click at [708, 451] on span "Measure results and accelerate performance improvements" at bounding box center [806, 460] width 365 height 18
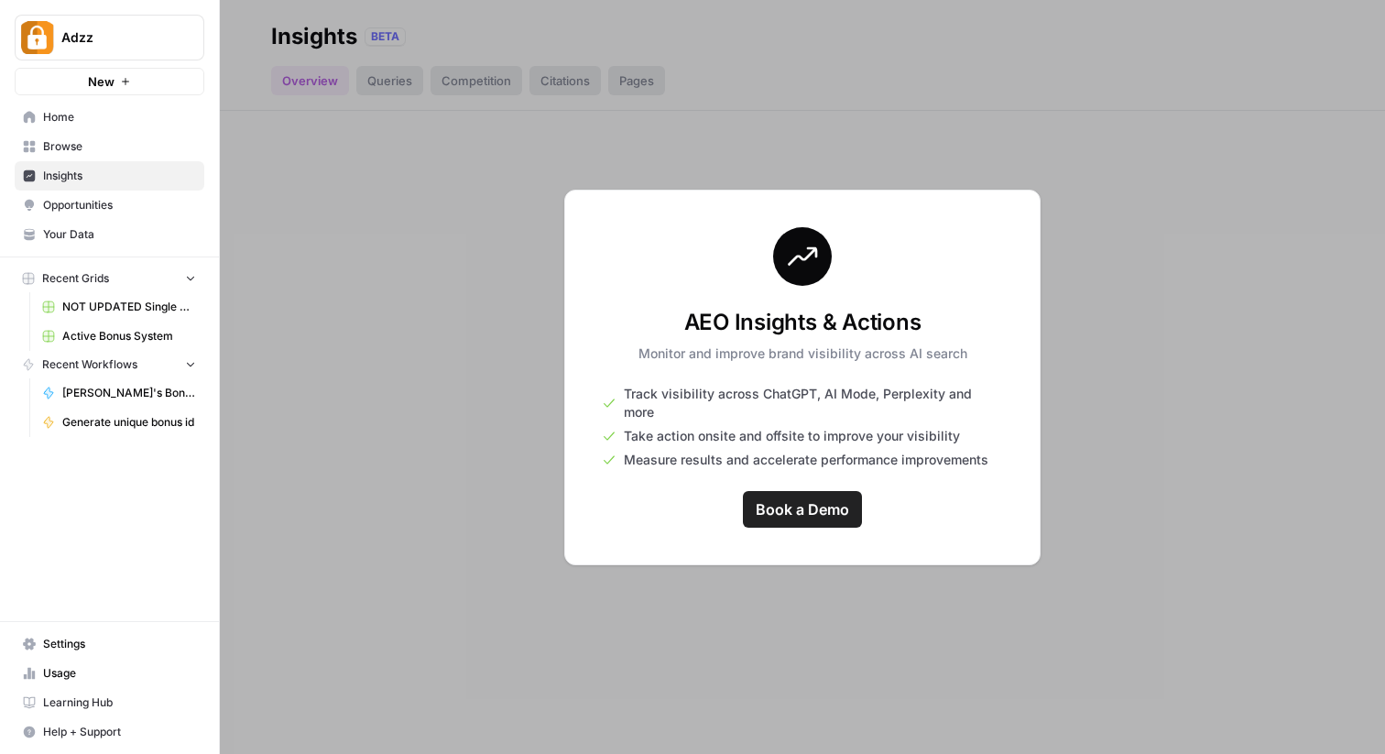
click at [699, 328] on h3 "AEO Insights & Actions" at bounding box center [802, 322] width 329 height 29
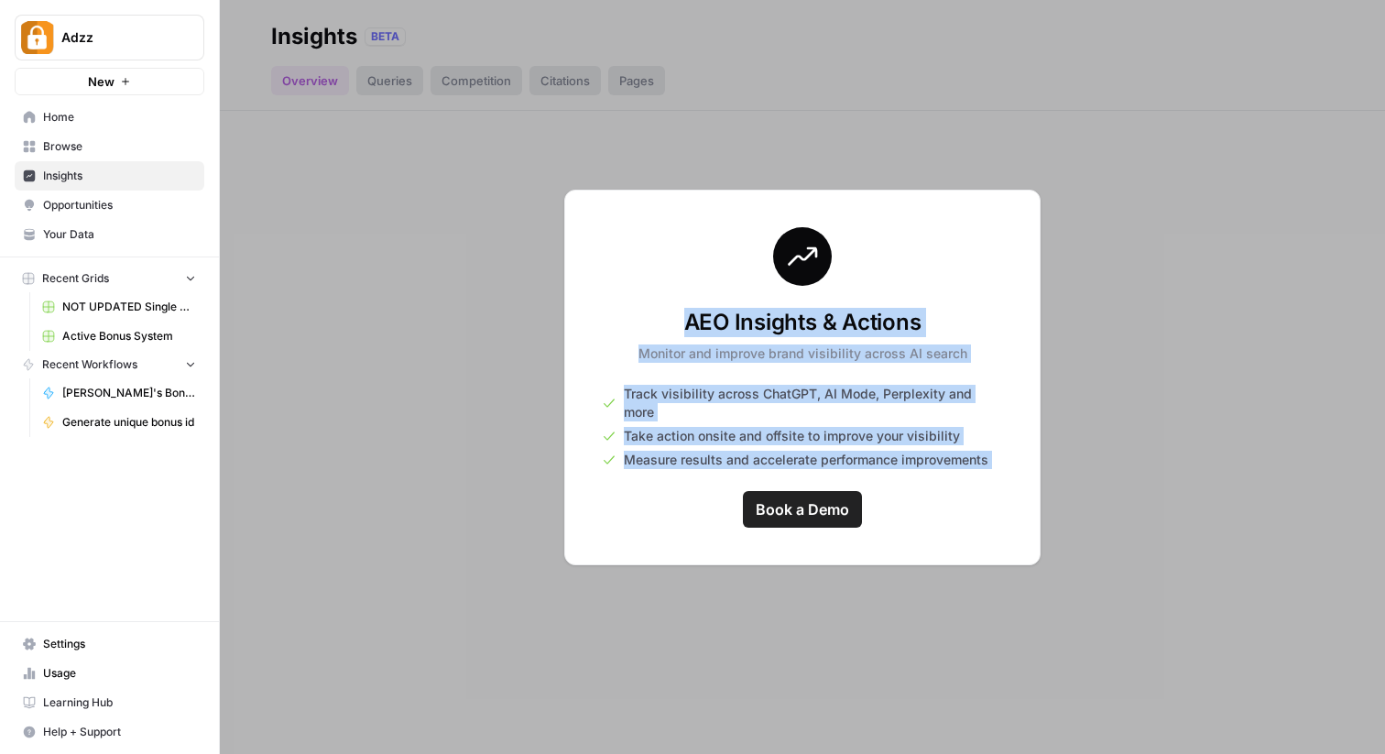
drag, startPoint x: 699, startPoint y: 328, endPoint x: 721, endPoint y: 461, distance: 134.6
click at [721, 461] on div "AEO Insights & Actions Monitor and improve brand visibility across AI search Tr…" at bounding box center [802, 378] width 476 height 376
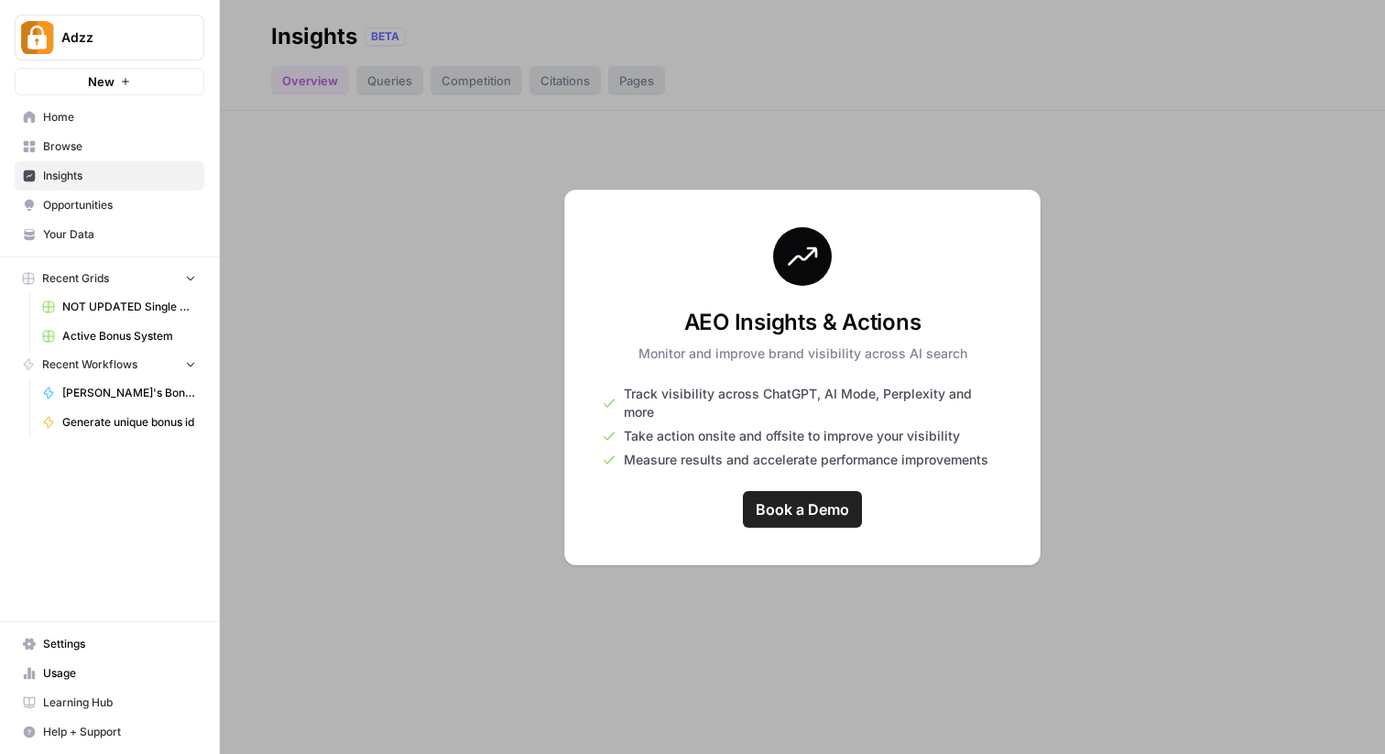
click at [697, 430] on span "Take action onsite and offsite to improve your visibility" at bounding box center [792, 436] width 336 height 18
click at [94, 212] on span "Opportunities" at bounding box center [119, 205] width 153 height 16
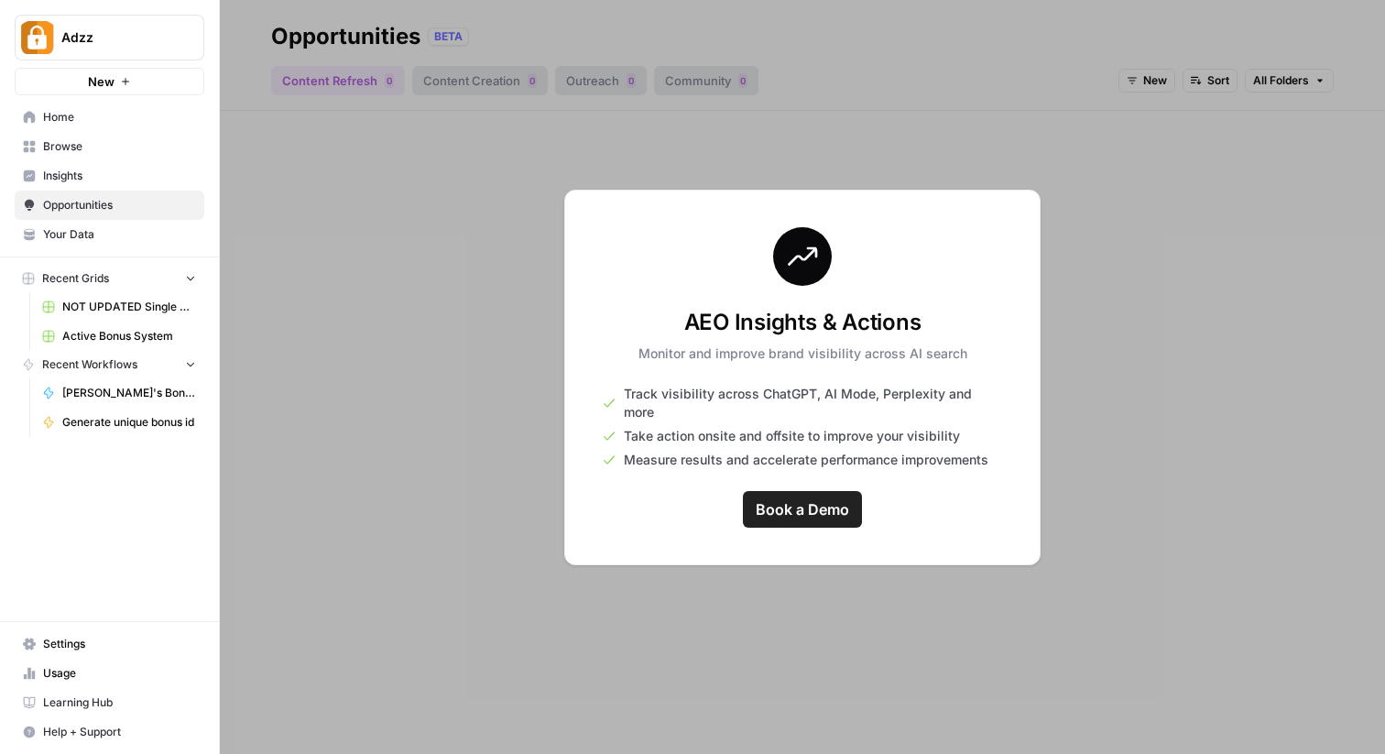
click at [87, 236] on span "Your Data" at bounding box center [119, 234] width 153 height 16
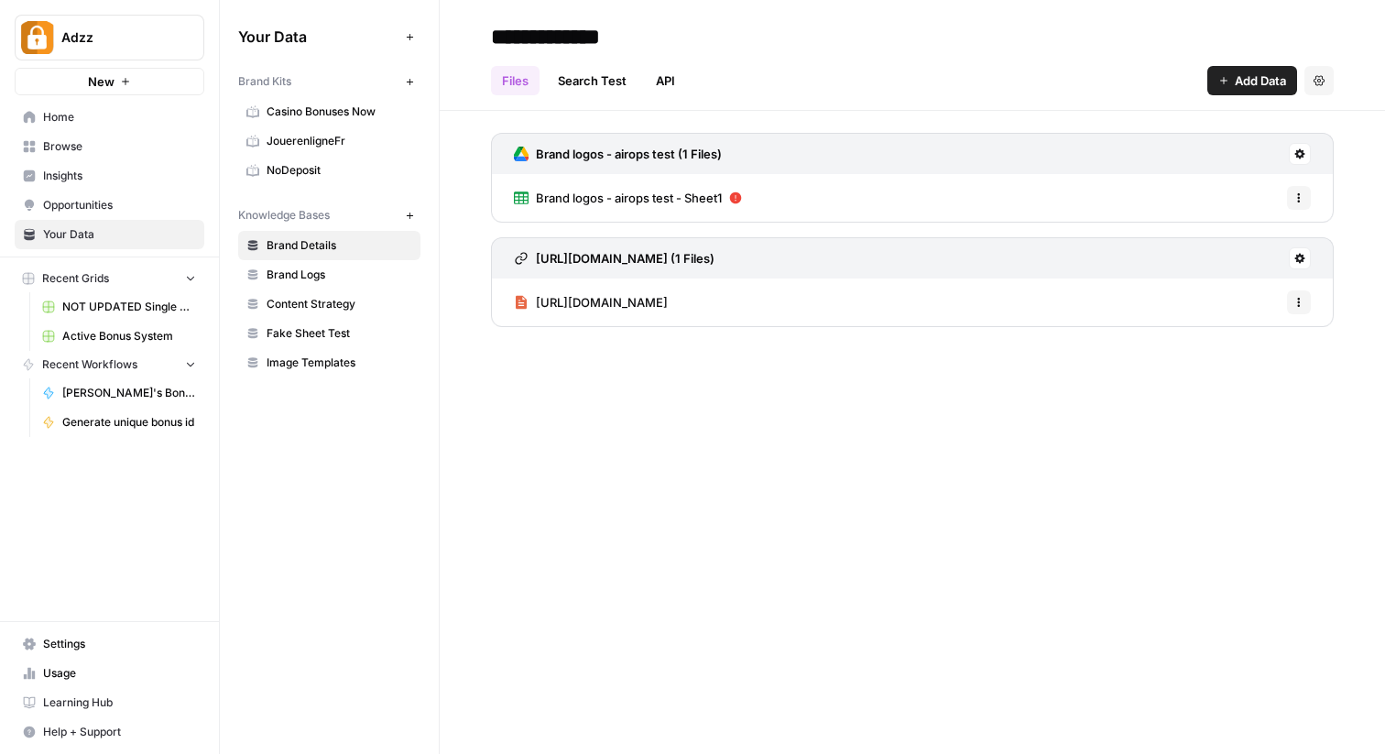
click at [101, 645] on span "Settings" at bounding box center [119, 644] width 153 height 16
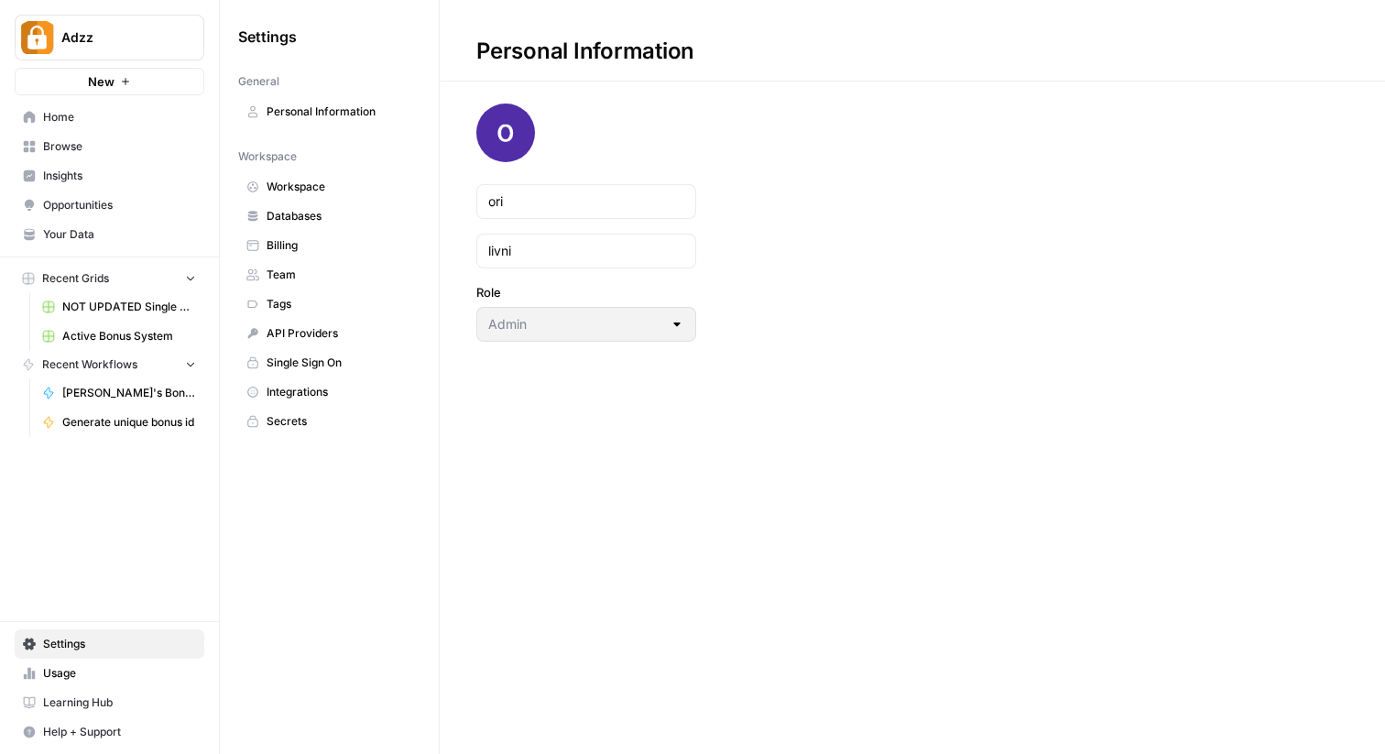
click at [310, 220] on span "Databases" at bounding box center [340, 216] width 146 height 16
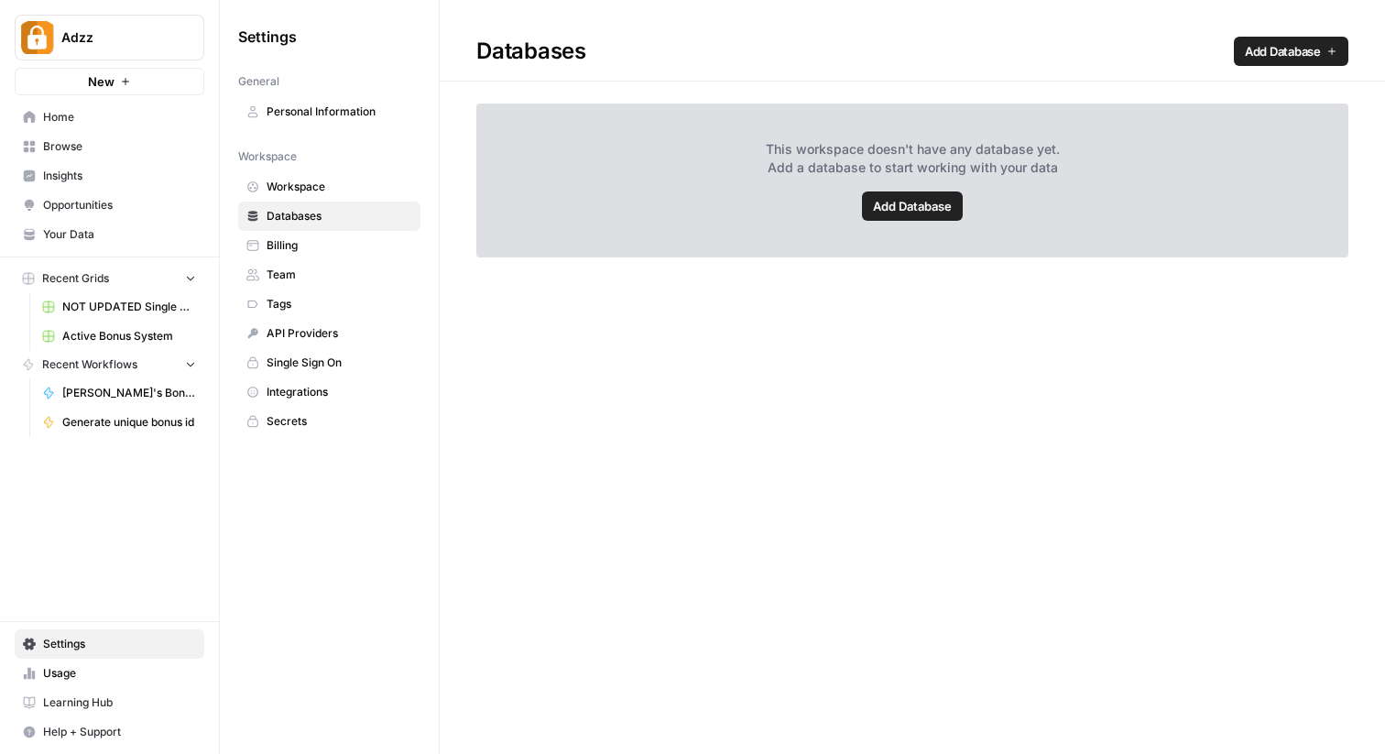
click at [910, 196] on link "Add Database" at bounding box center [912, 205] width 101 height 29
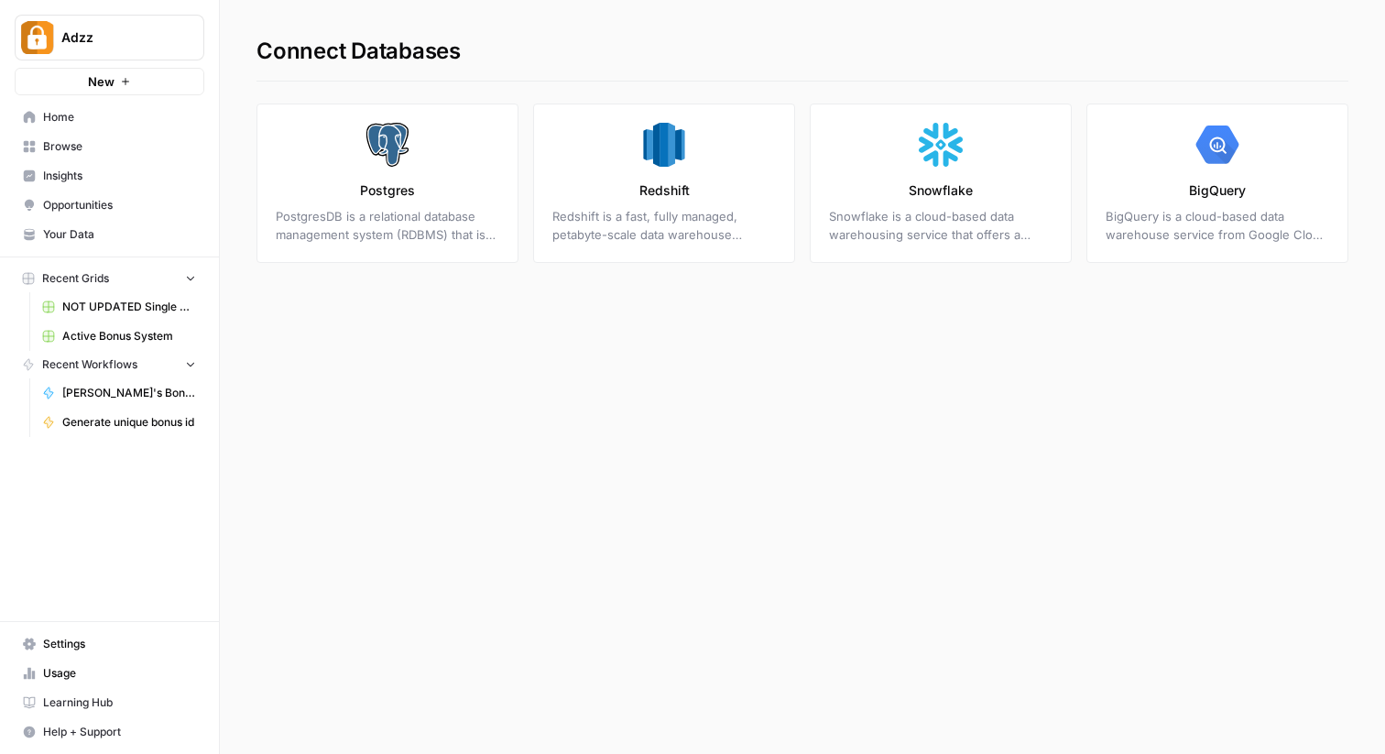
click at [376, 165] on icon at bounding box center [388, 145] width 44 height 44
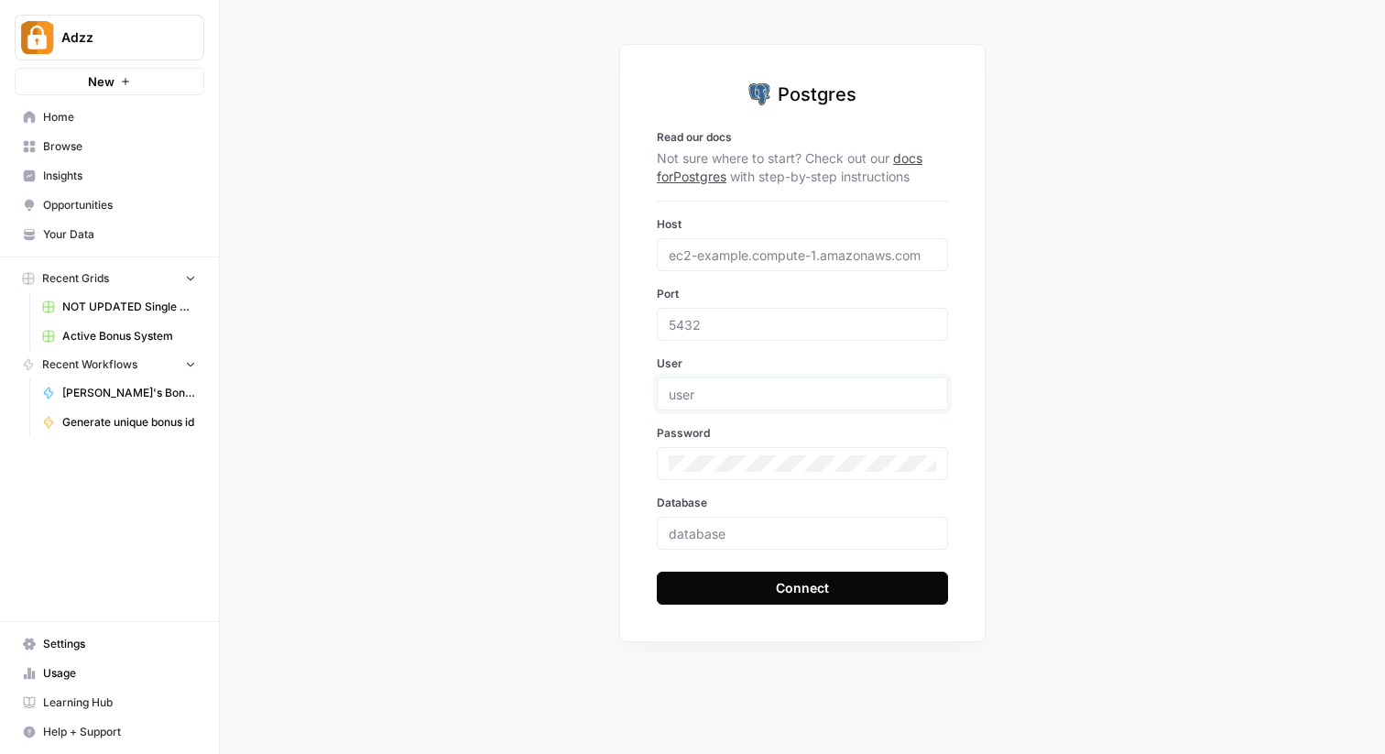
type input "ori@adzz.com"
click at [440, 248] on div "Postgres Read our docs Not sure where to start? Check out our docs for Postgres…" at bounding box center [802, 377] width 1165 height 754
click at [404, 202] on div "Postgres Read our docs Not sure where to start? Check out our docs for Postgres…" at bounding box center [802, 377] width 1165 height 754
click at [721, 394] on input "ori@adzz.com" at bounding box center [802, 394] width 267 height 16
click at [617, 335] on div "Postgres Read our docs Not sure where to start? Check out our docs for Postgres…" at bounding box center [802, 377] width 1165 height 754
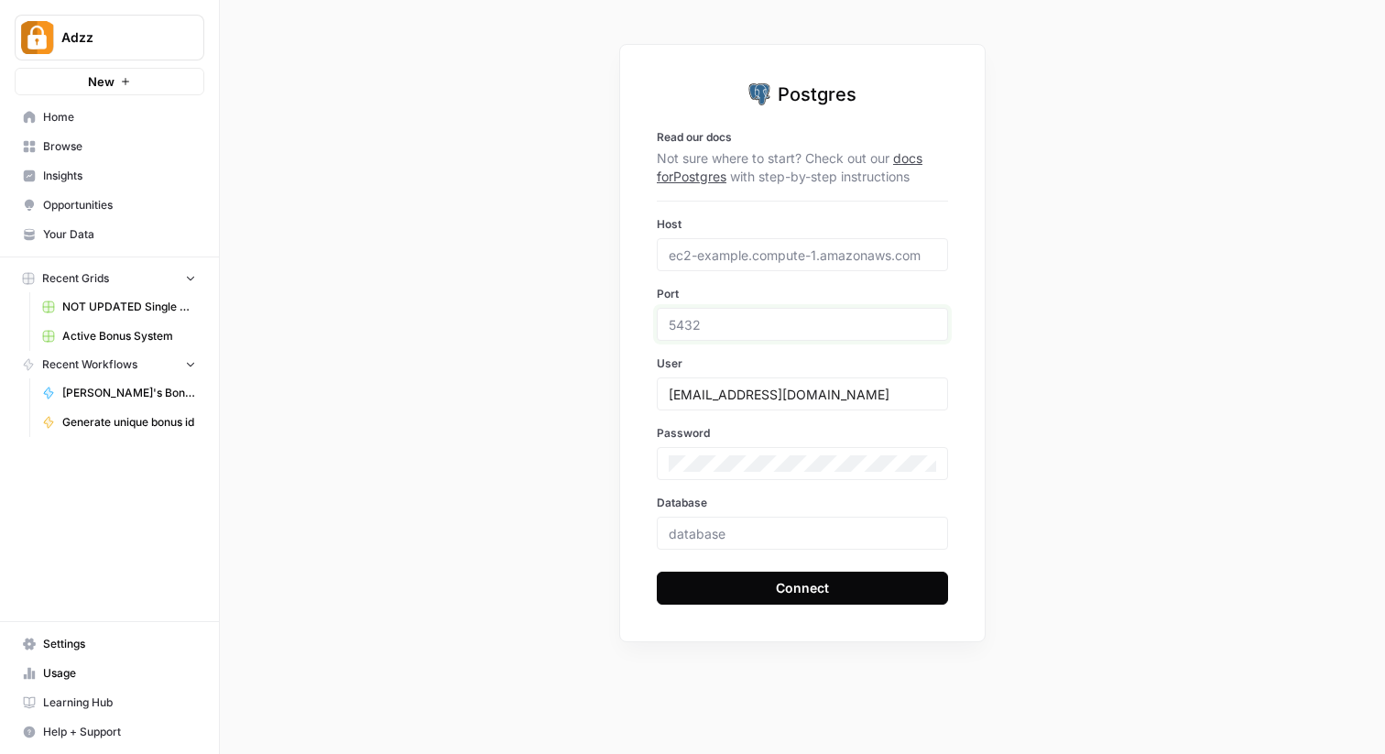
click at [702, 322] on input "Port" at bounding box center [802, 324] width 267 height 16
click at [695, 254] on input "Host" at bounding box center [802, 254] width 267 height 16
click at [600, 262] on div "Postgres Read our docs Not sure where to start? Check out our docs for Postgres…" at bounding box center [802, 377] width 1165 height 754
click at [534, 156] on div "Postgres Read our docs Not sure where to start? Check out our docs for Postgres…" at bounding box center [802, 377] width 1165 height 754
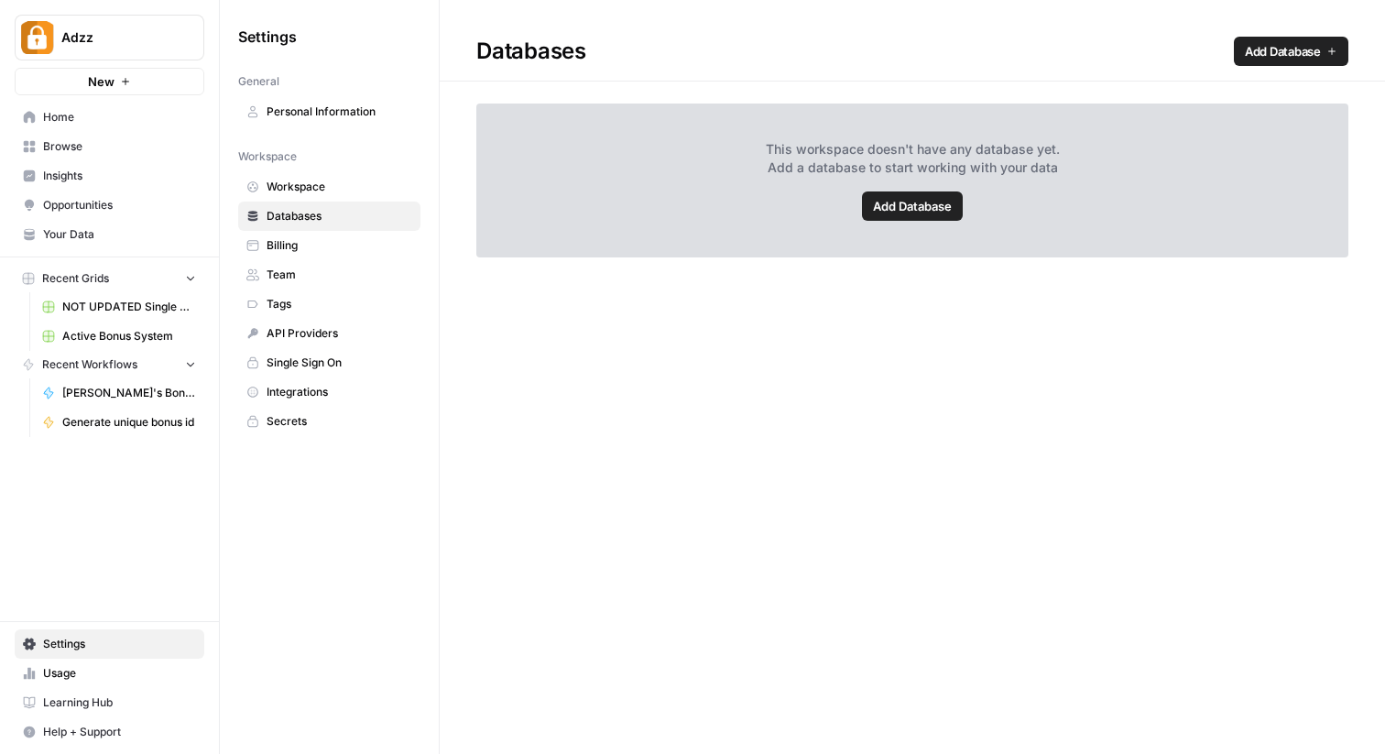
click at [355, 387] on span "Integrations" at bounding box center [340, 392] width 146 height 16
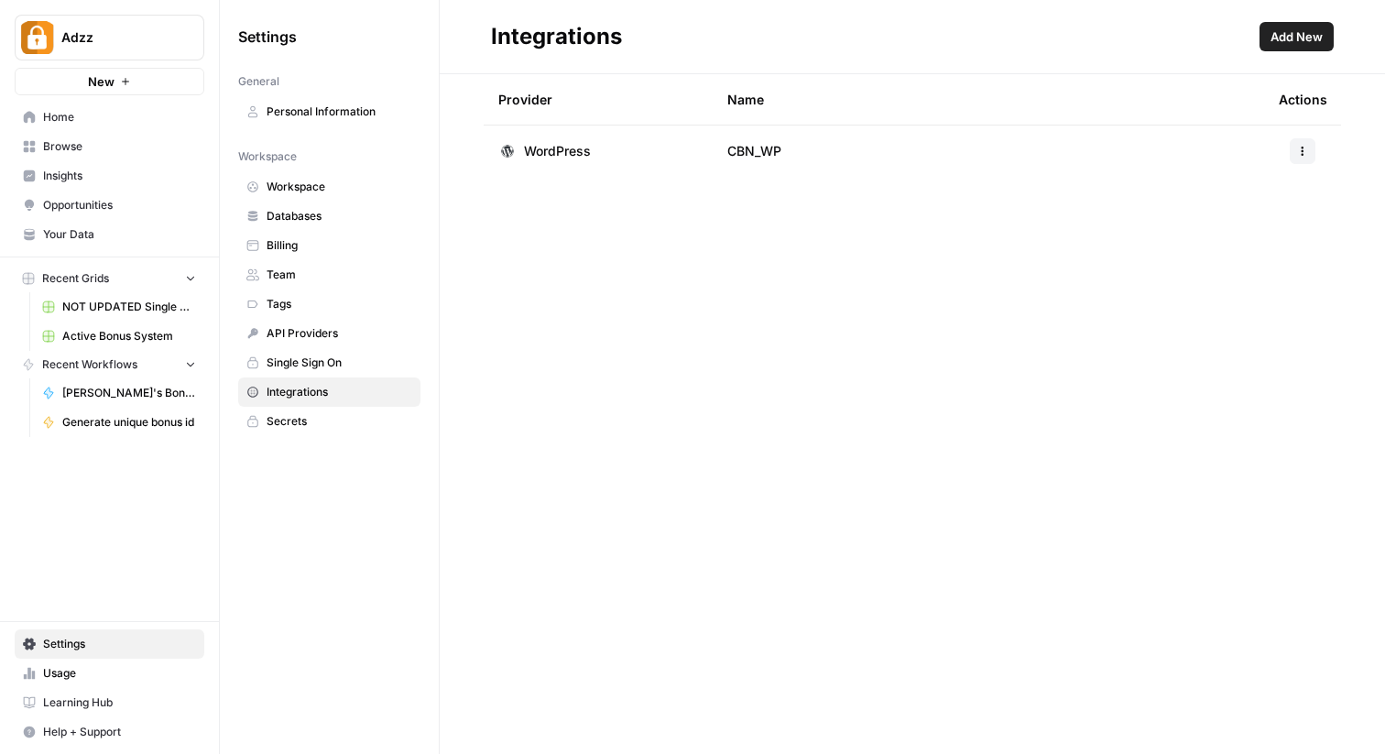
click at [301, 217] on span "Databases" at bounding box center [340, 216] width 146 height 16
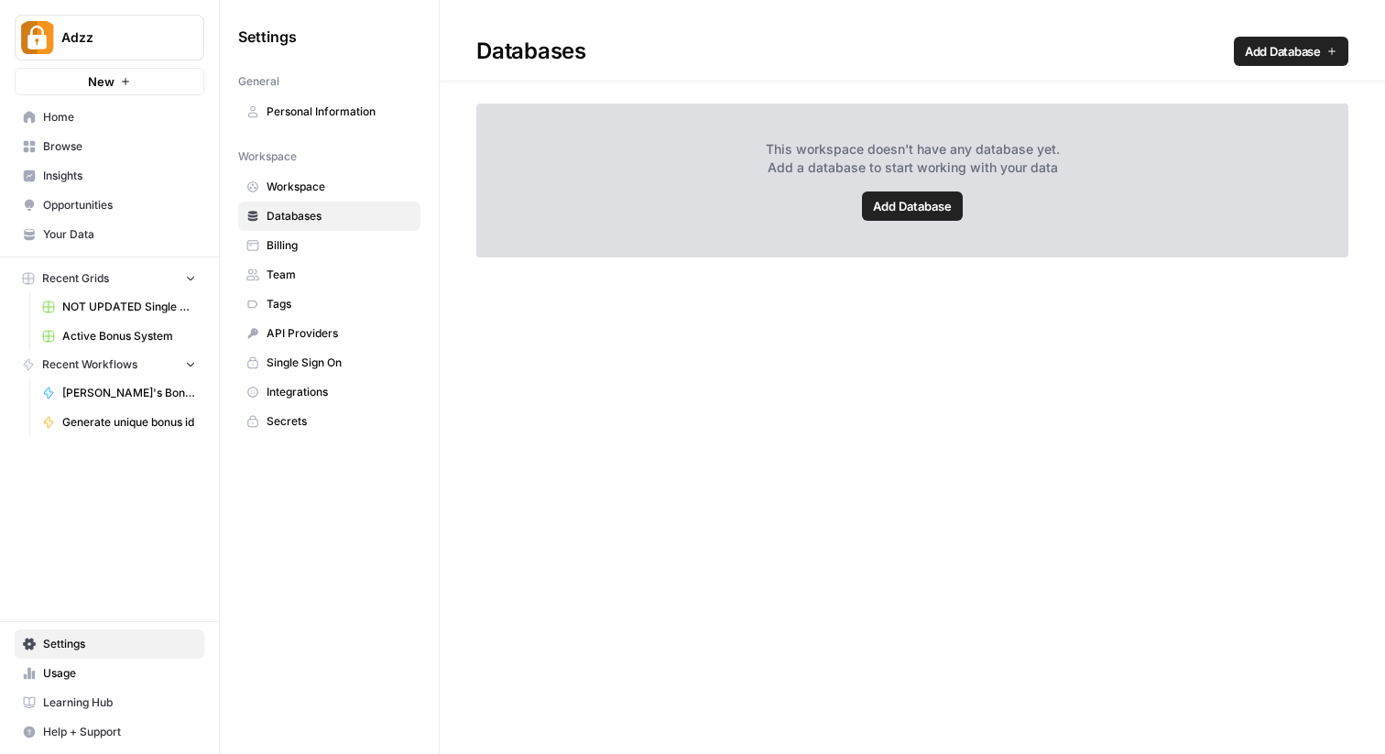
click at [301, 388] on span "Integrations" at bounding box center [340, 392] width 146 height 16
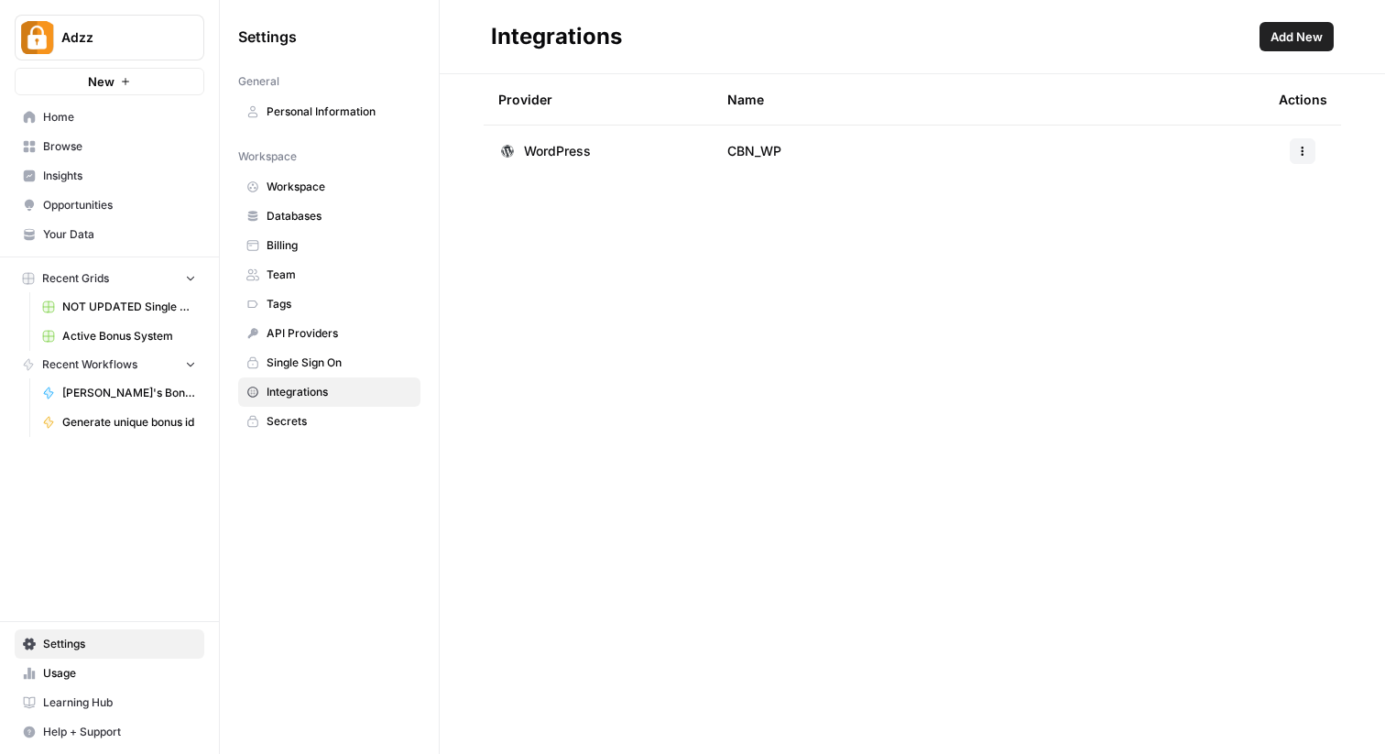
click at [546, 155] on span "WordPress" at bounding box center [557, 151] width 67 height 18
click at [338, 224] on link "Databases" at bounding box center [329, 216] width 182 height 29
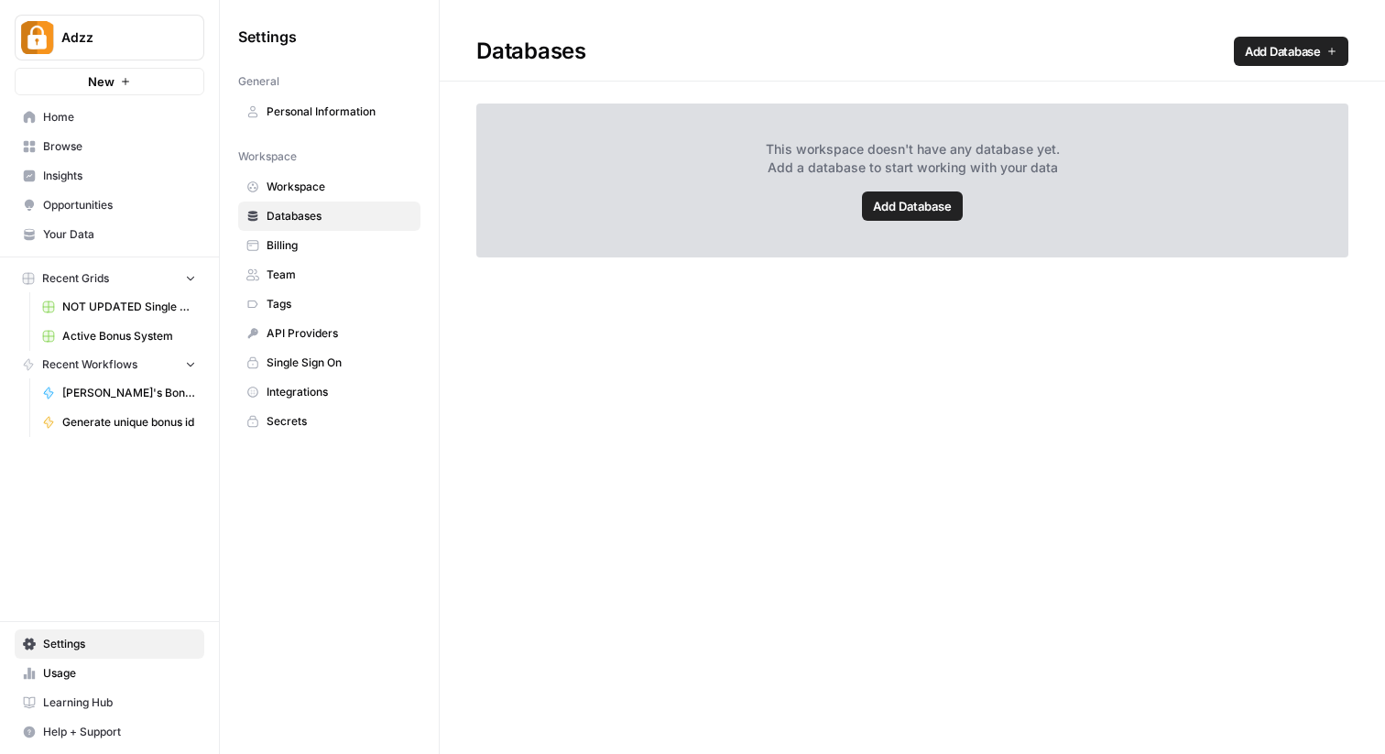
click at [909, 194] on link "Add Database" at bounding box center [912, 205] width 101 height 29
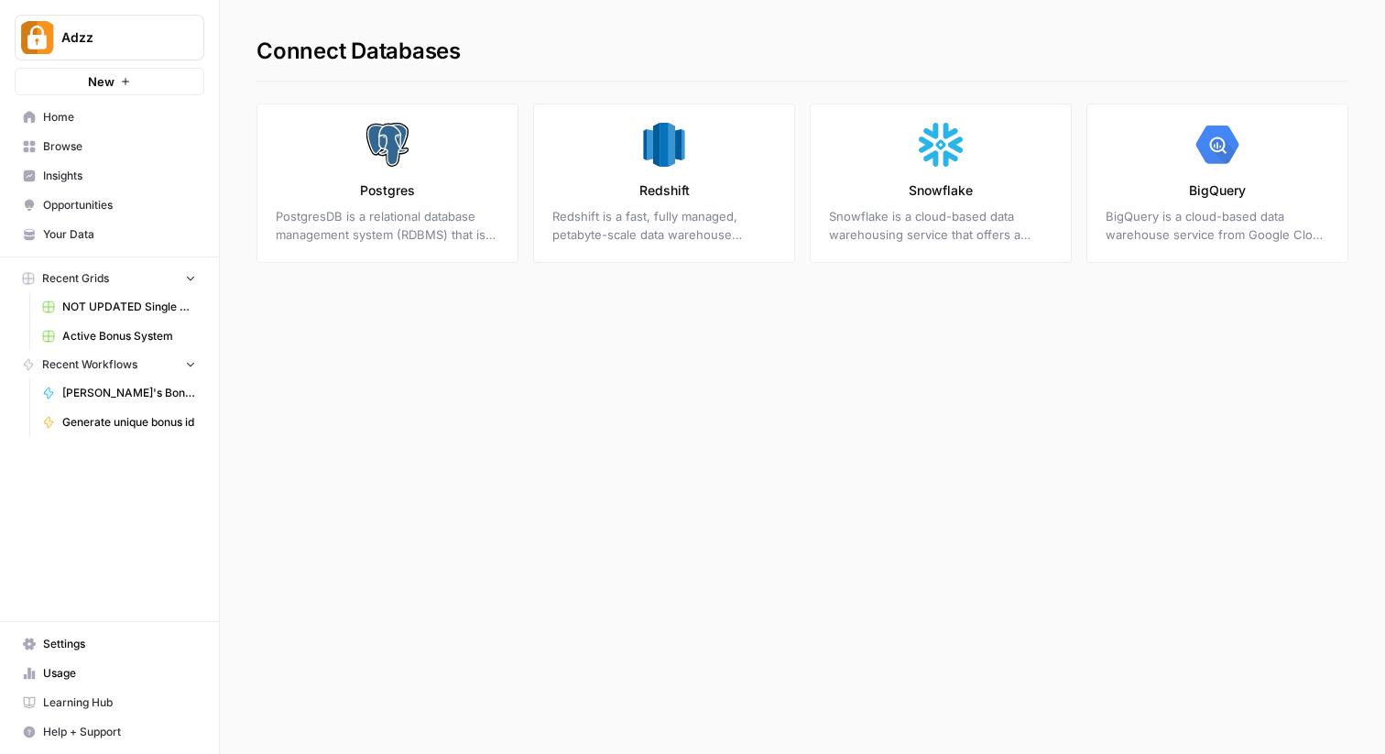
click at [837, 356] on div "Connect Databases Postgres PostgresDB is a relational database management syste…" at bounding box center [802, 377] width 1165 height 754
click at [1202, 340] on div "Connect Databases Postgres PostgresDB is a relational database management syste…" at bounding box center [802, 377] width 1165 height 754
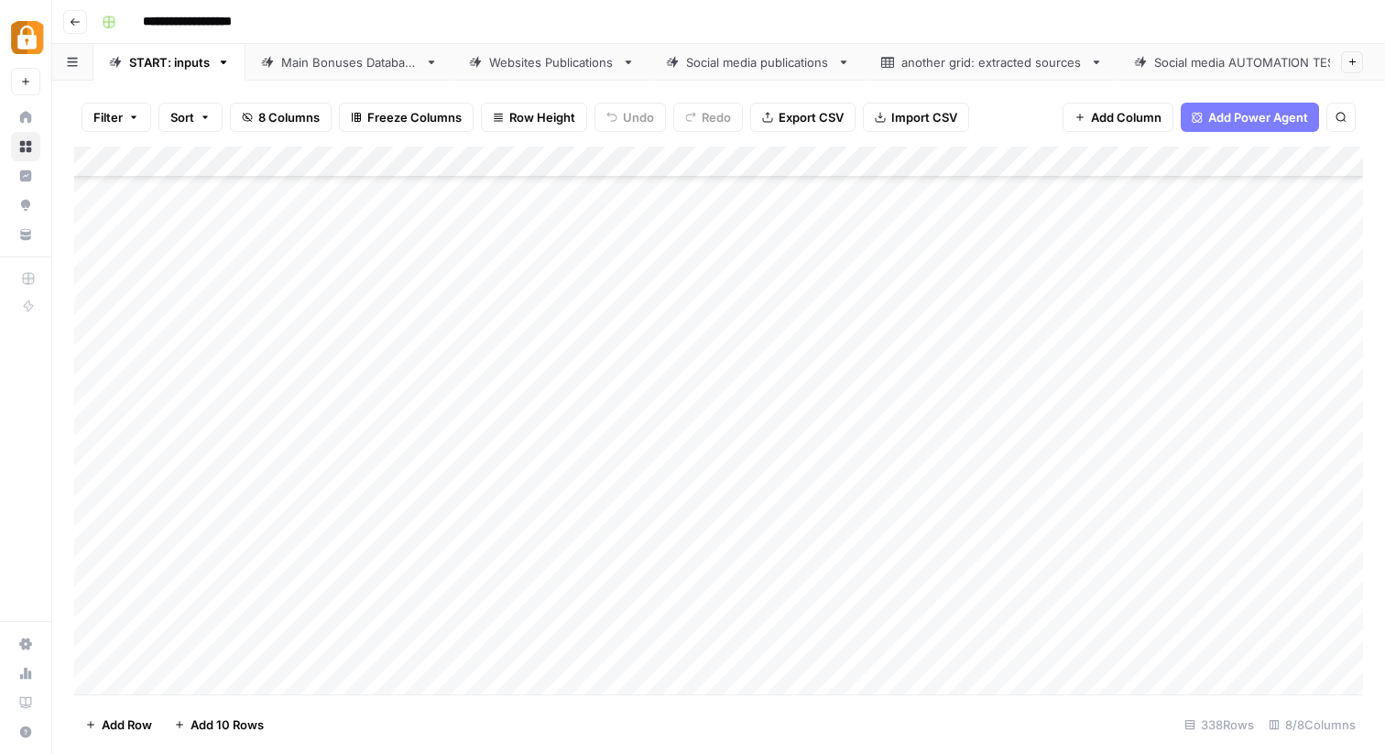
scroll to position [1414, 4]
click at [1270, 117] on span "Add Power Agent" at bounding box center [1258, 117] width 100 height 18
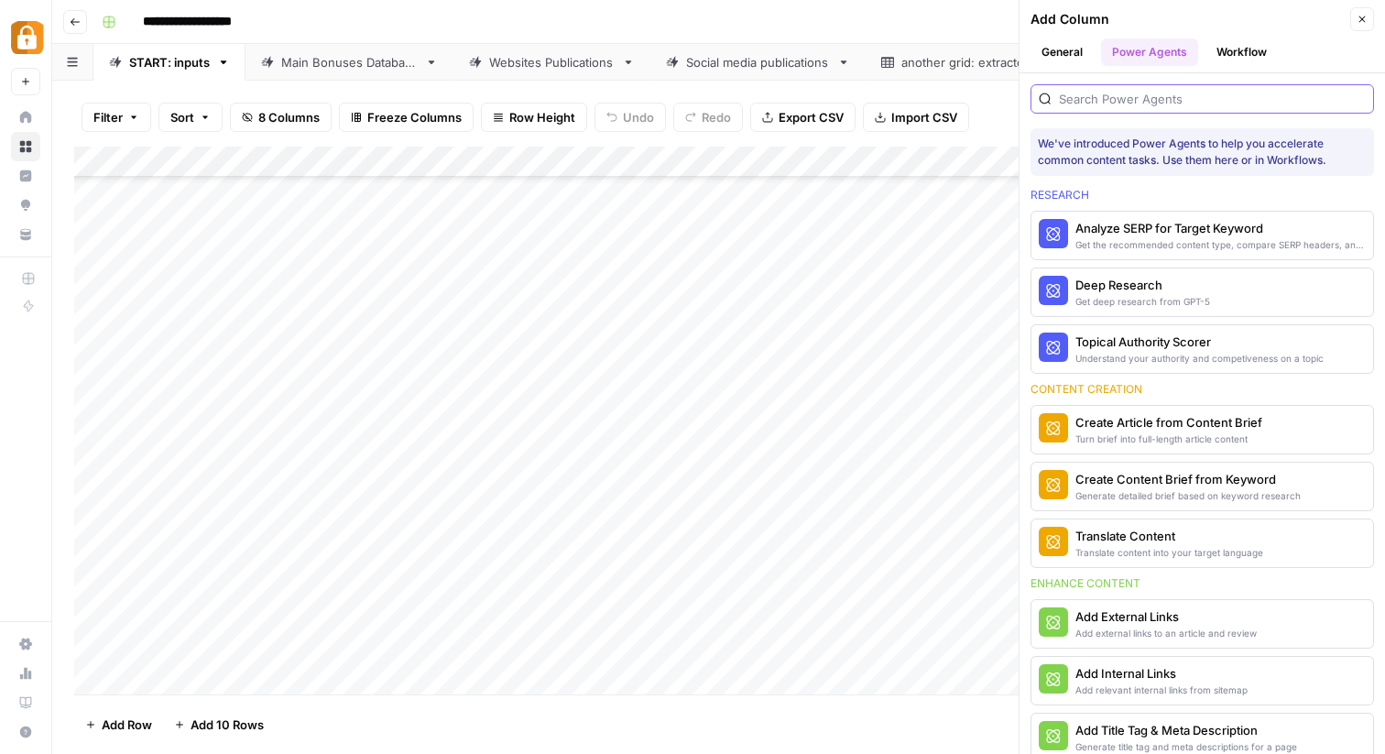
click at [1163, 99] on input "search" at bounding box center [1212, 99] width 307 height 18
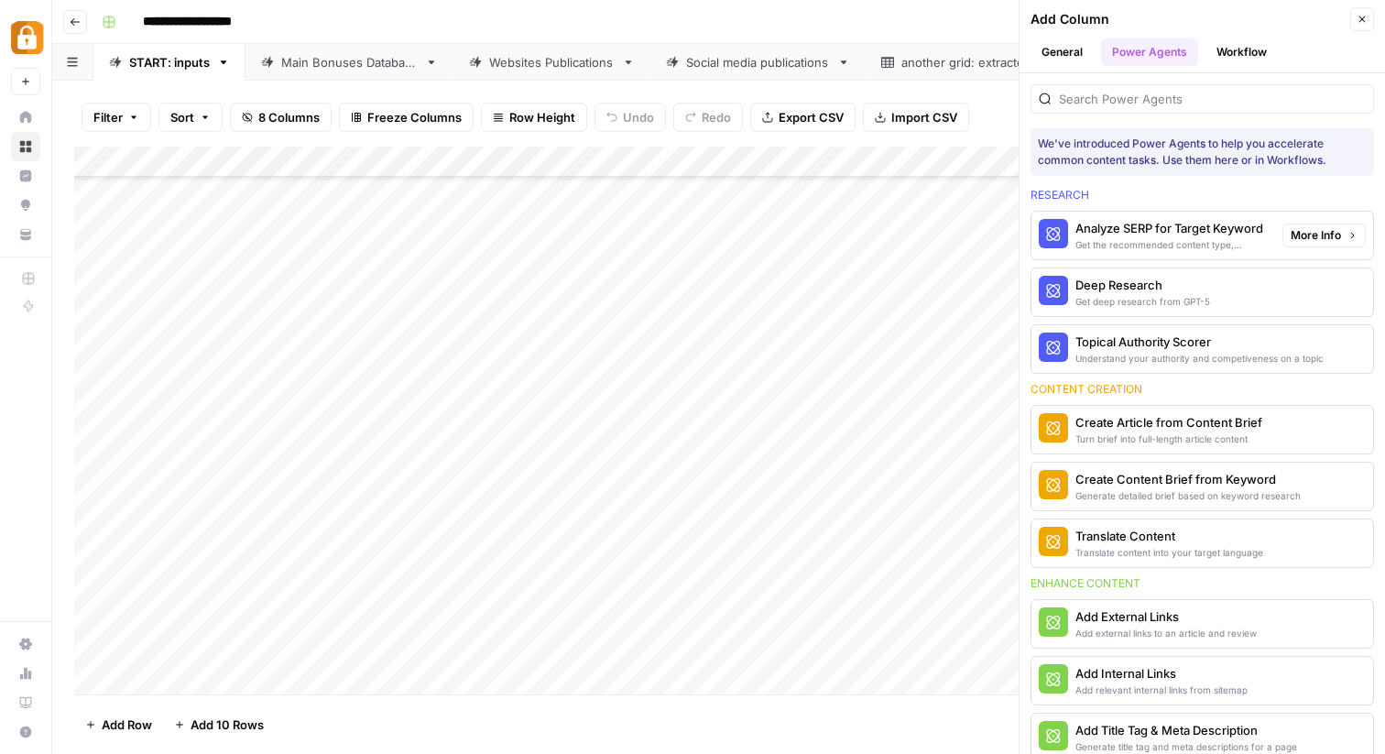
click at [1337, 237] on span "More Info" at bounding box center [1316, 235] width 50 height 16
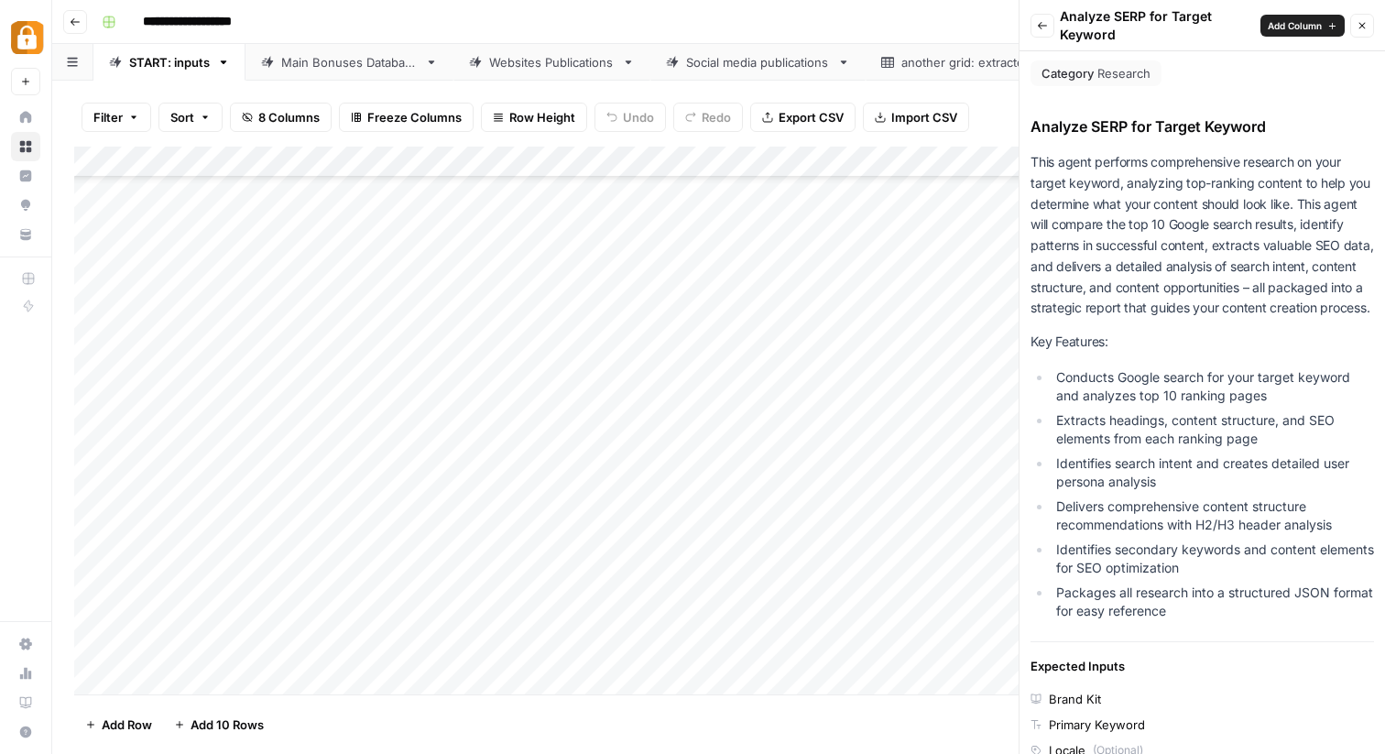
scroll to position [7, 0]
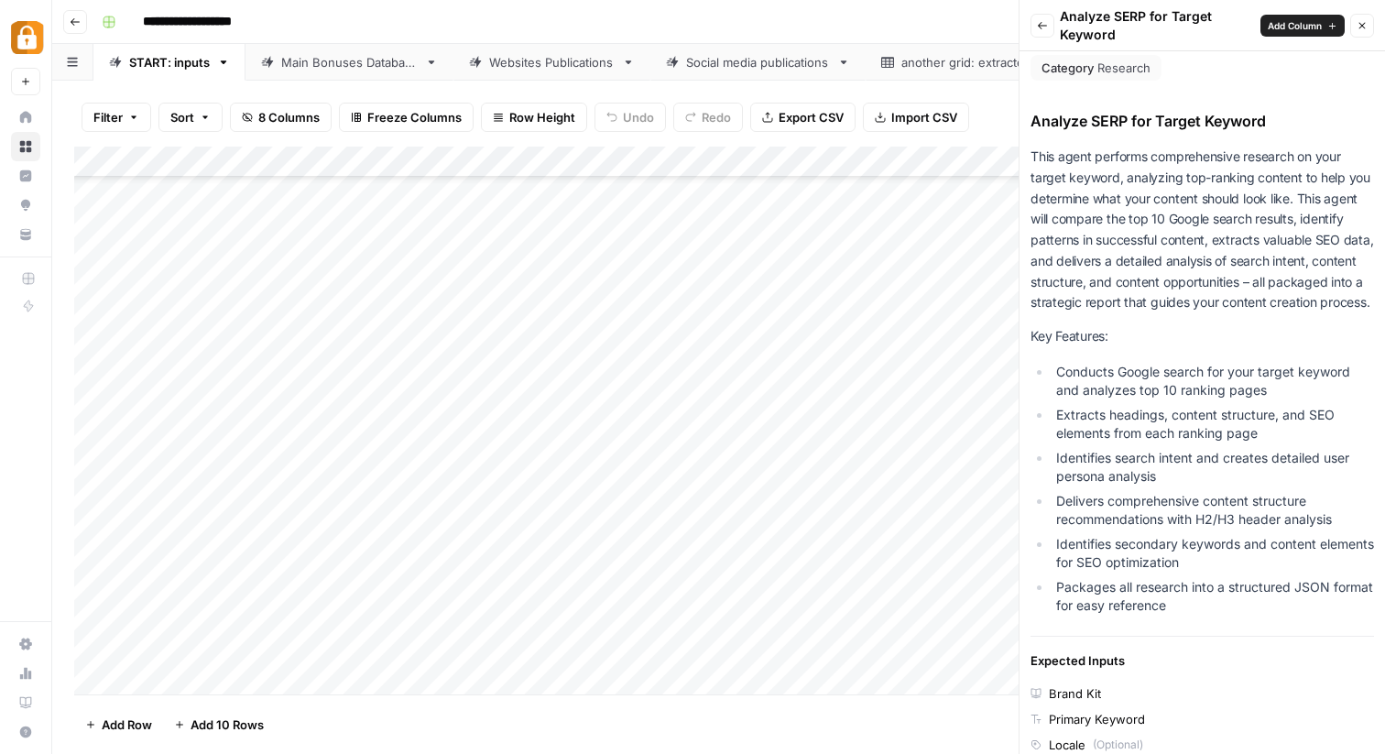
click at [1045, 27] on icon "button" at bounding box center [1042, 25] width 11 height 11
